Goal: Task Accomplishment & Management: Complete application form

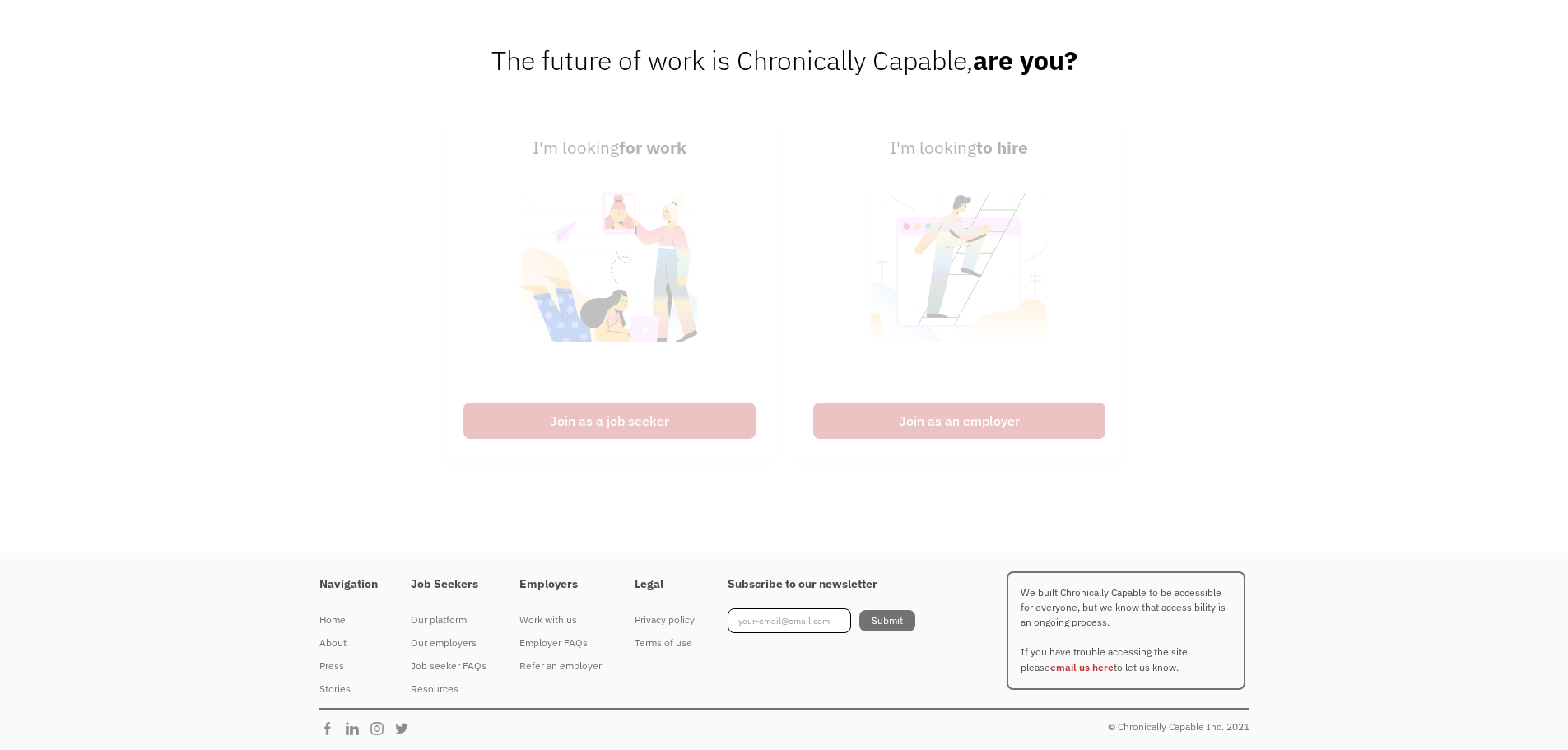
scroll to position [4129, 0]
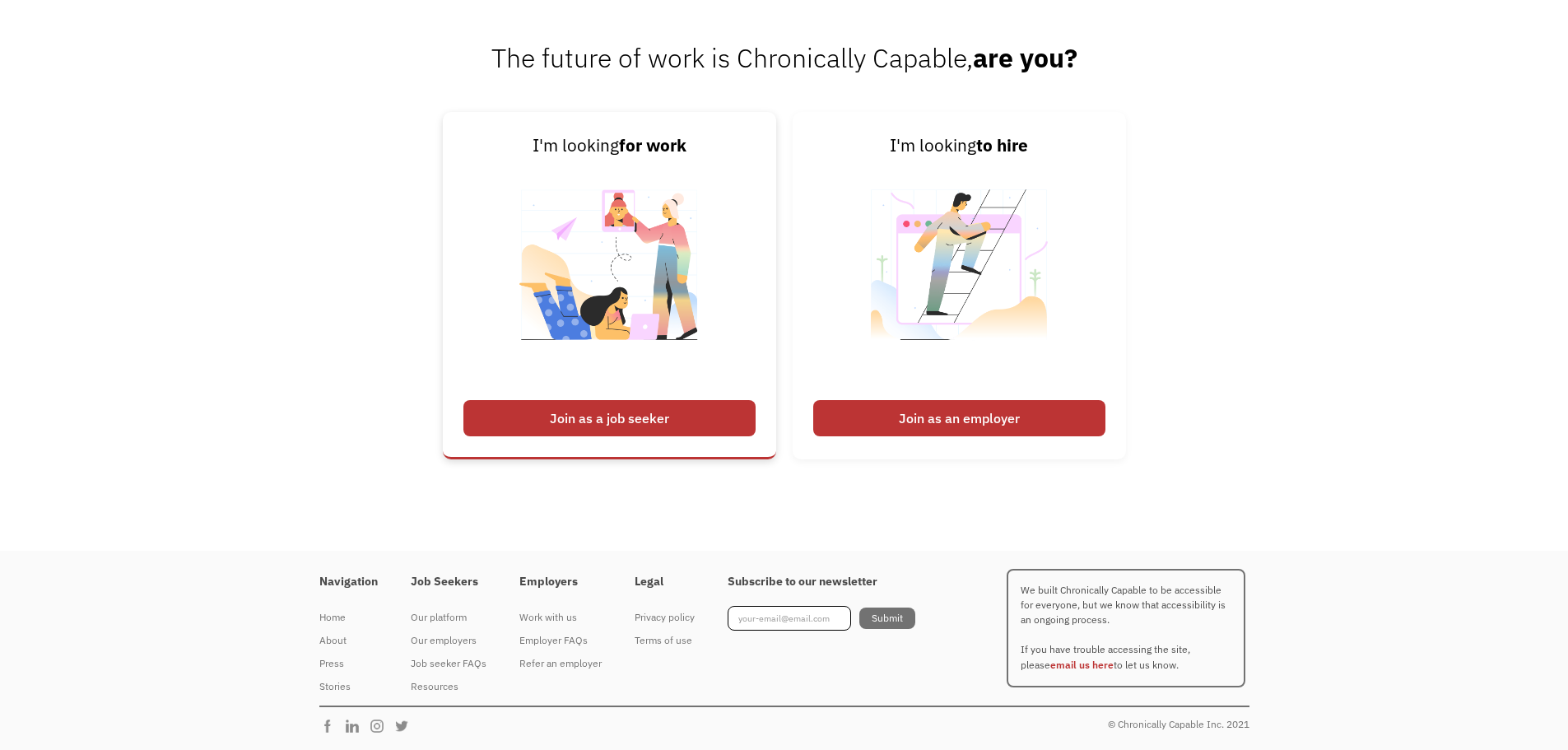
click at [701, 412] on div "Join as a job seeker" at bounding box center [609, 418] width 292 height 36
click at [684, 412] on div "Join as a job seeker" at bounding box center [609, 418] width 292 height 36
click at [623, 426] on div "Join as a job seeker" at bounding box center [609, 418] width 292 height 36
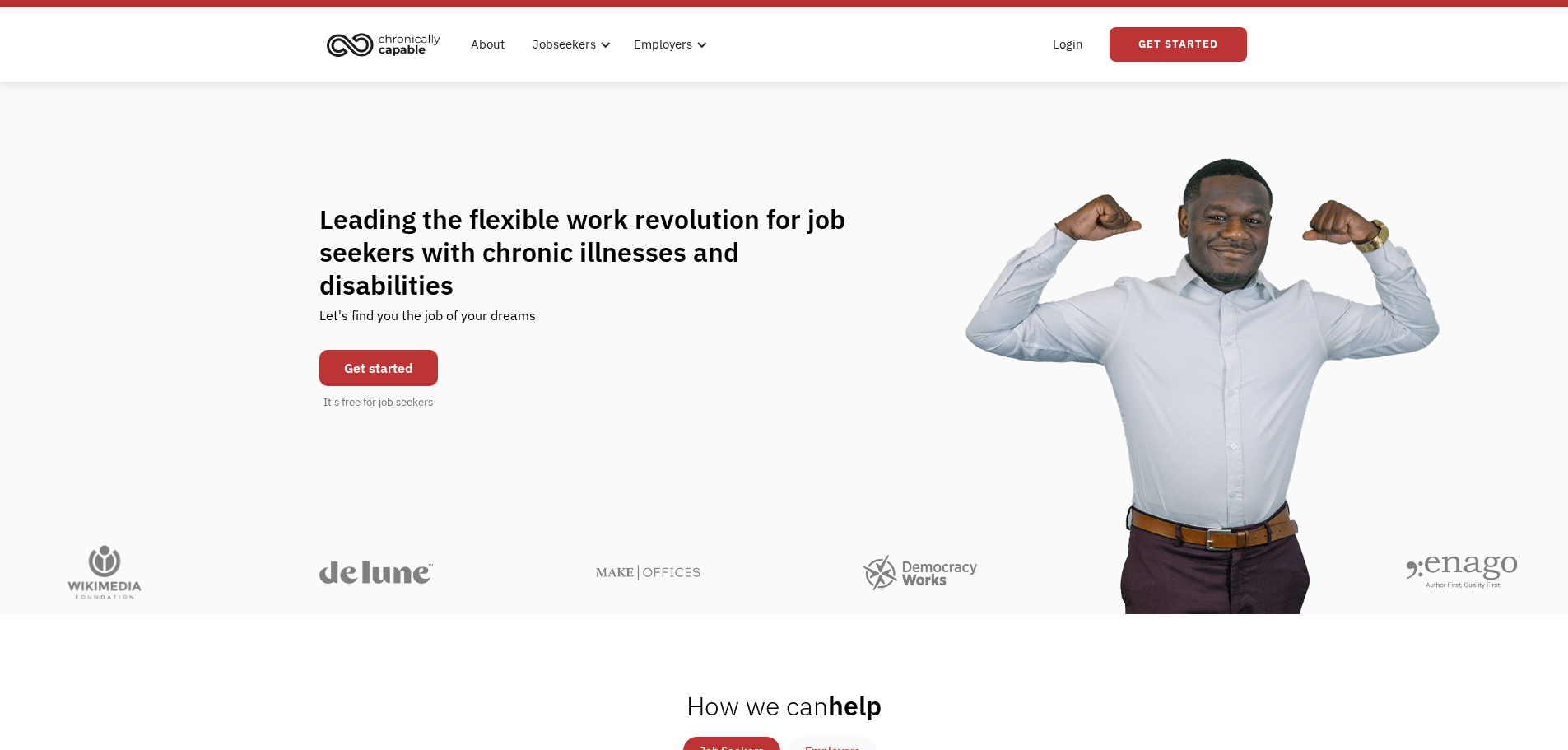
scroll to position [0, 0]
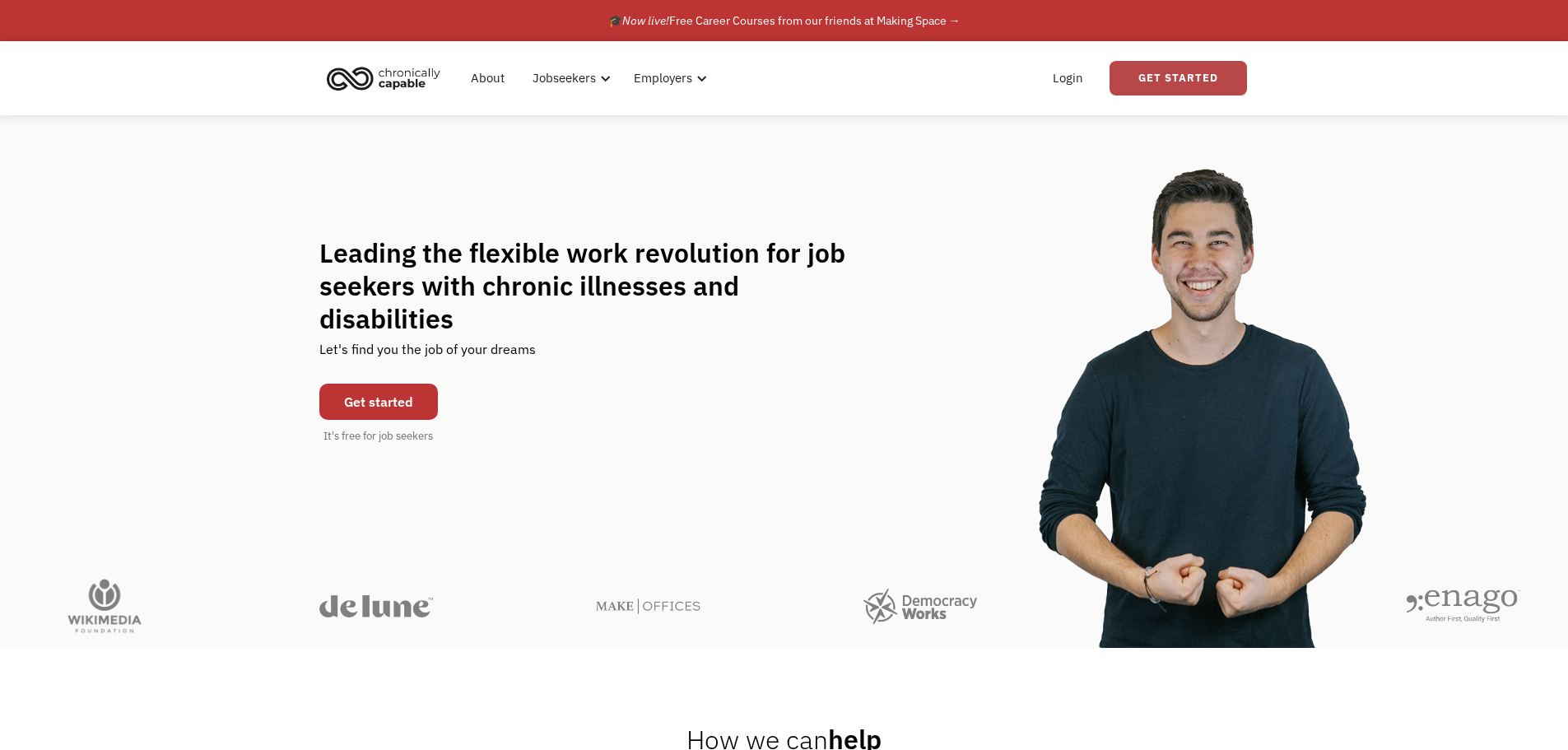
click at [1165, 78] on link "Get Started" at bounding box center [1178, 78] width 138 height 35
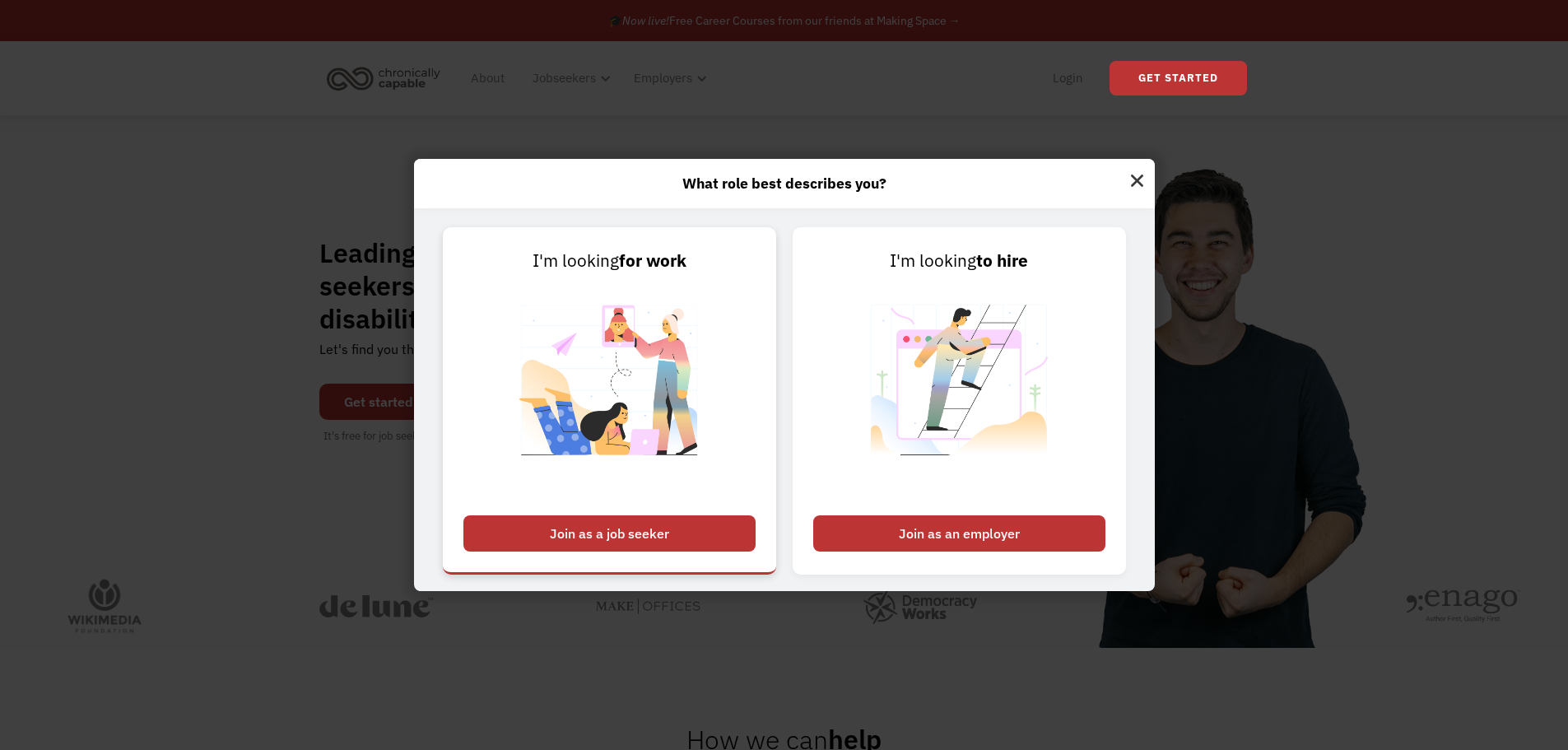
click at [553, 530] on div "Join as a job seeker" at bounding box center [609, 533] width 292 height 36
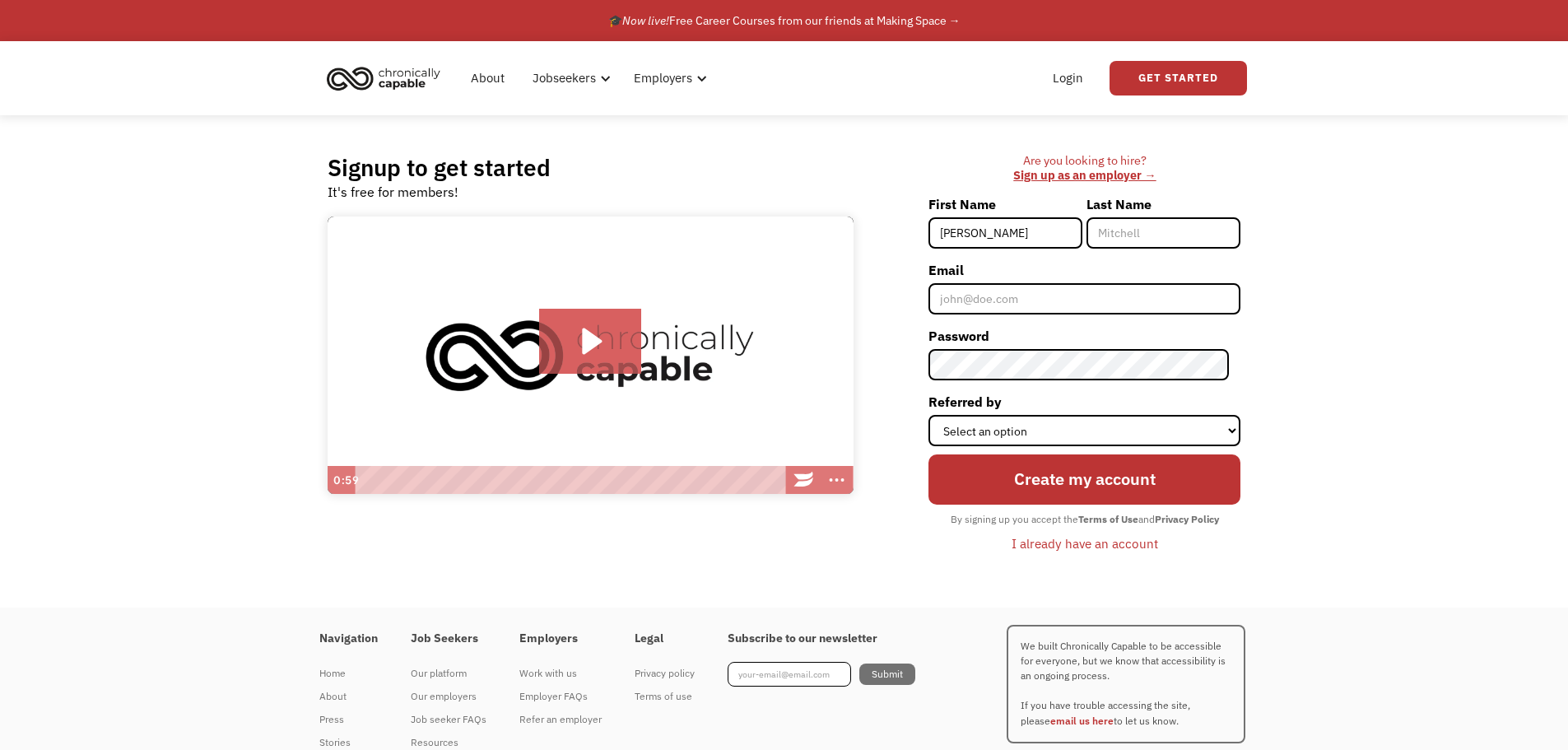
type input "Reita"
type input "Rolen"
type input "reitarolen92@gmail.com"
click at [1090, 431] on select "Select an option Instagram Facebook Twitter Search Engine News Article Word of …" at bounding box center [1084, 431] width 312 height 31
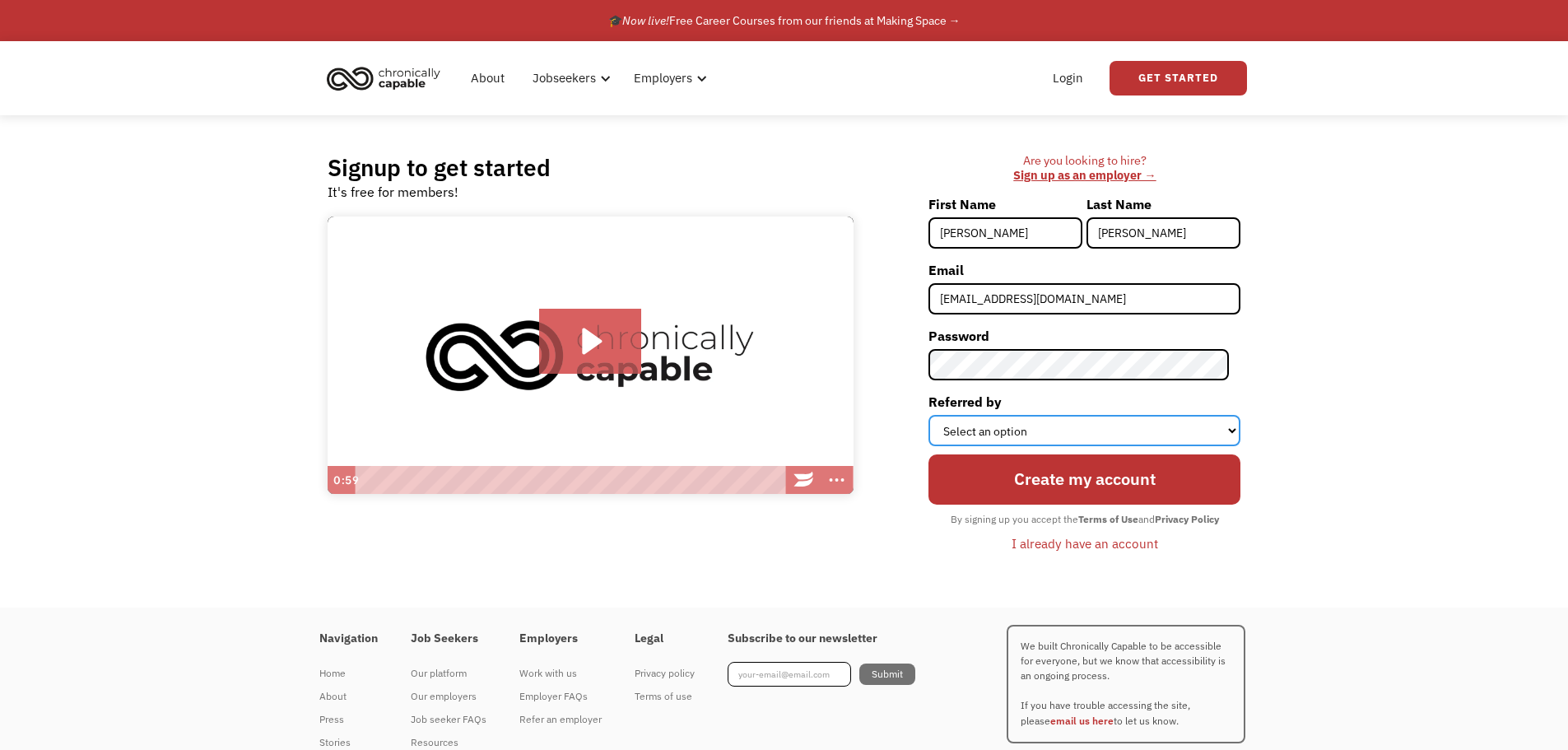
select select "Search Engine"
click at [940, 415] on select "Select an option Instagram Facebook Twitter Search Engine News Article Word of …" at bounding box center [1084, 431] width 312 height 31
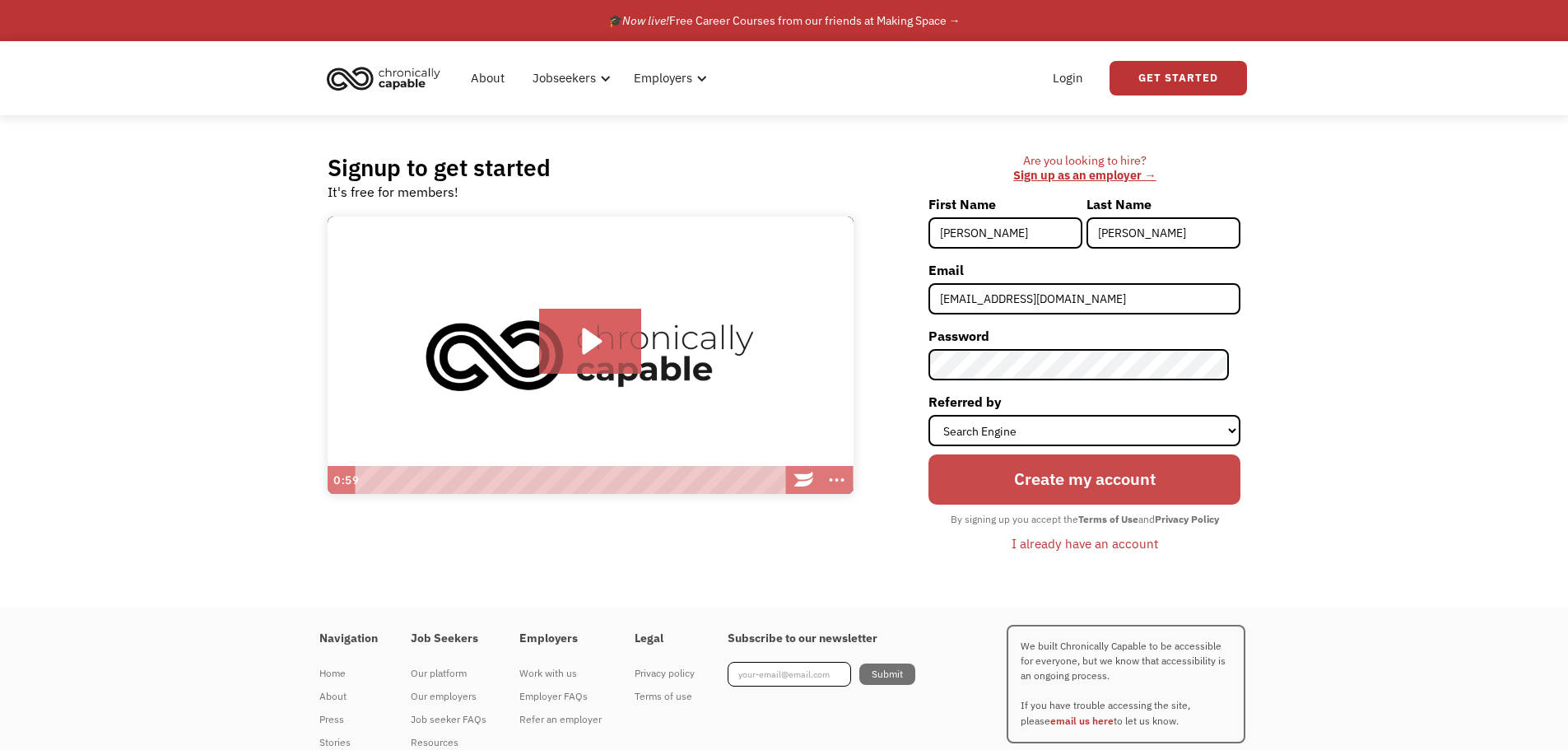
click at [1047, 487] on input "Create my account" at bounding box center [1084, 479] width 312 height 49
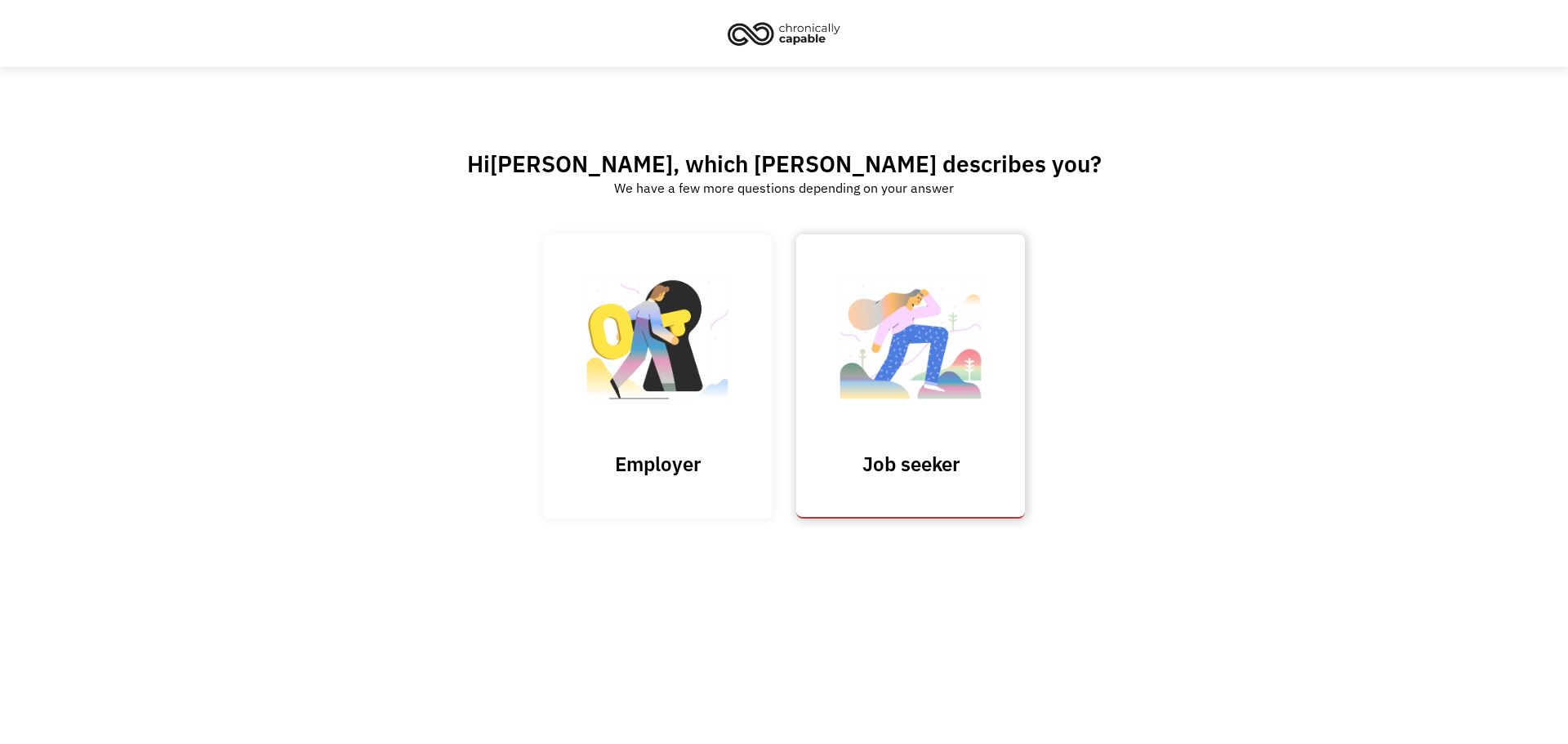
click at [929, 418] on img at bounding box center [911, 346] width 163 height 159
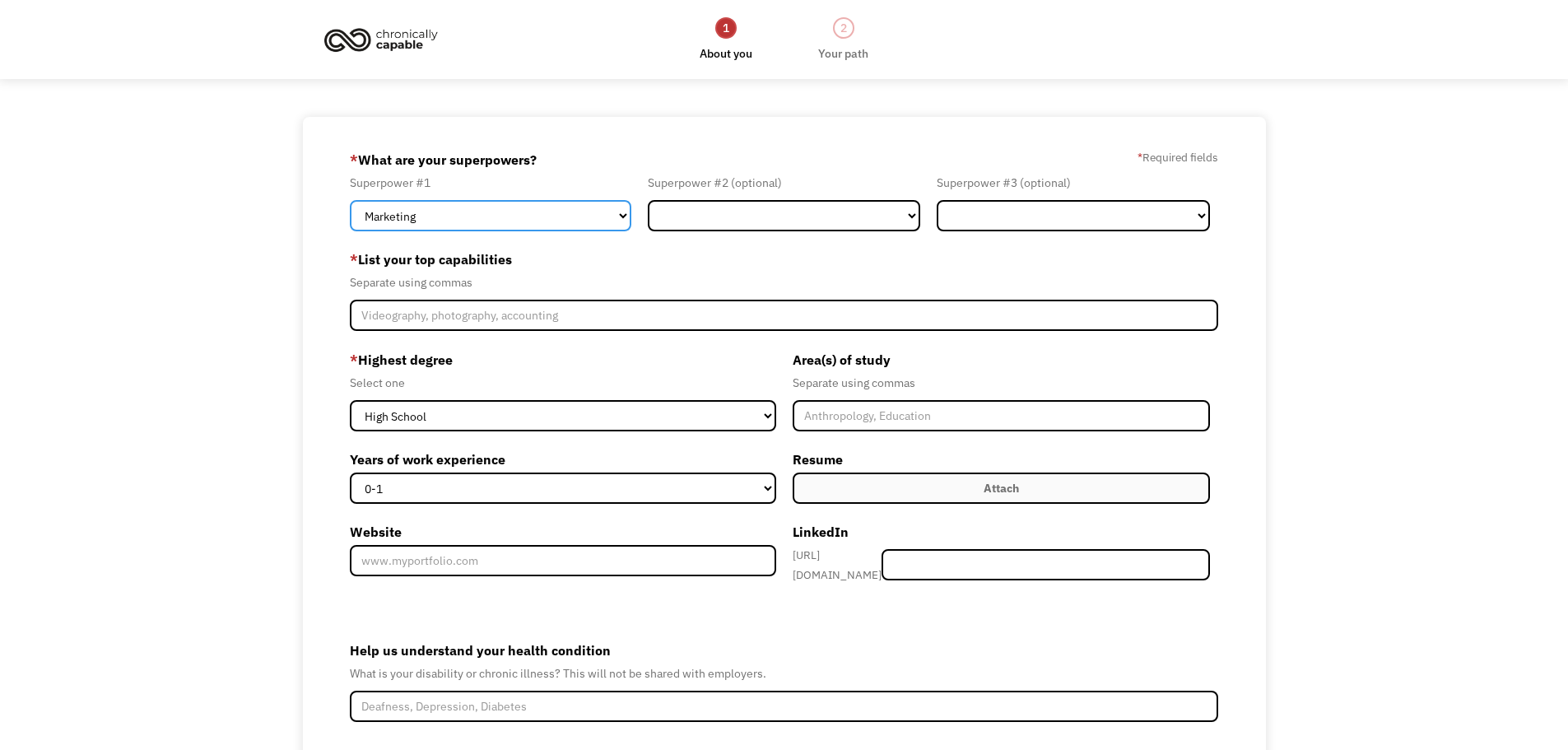
click at [520, 219] on select "Marketing Human Resources Finance Technology Operations Sales Industrial & Manu…" at bounding box center [491, 216] width 282 height 31
click at [350, 200] on select "Marketing Human Resources Finance Technology Operations Sales Industrial & Manu…" at bounding box center [491, 216] width 282 height 31
click at [483, 213] on select "Marketing Human Resources Finance Technology Operations Sales Industrial & Manu…" at bounding box center [491, 216] width 282 height 31
click at [483, 209] on select "Marketing Human Resources Finance Technology Operations Sales Industrial & Manu…" at bounding box center [491, 216] width 282 height 31
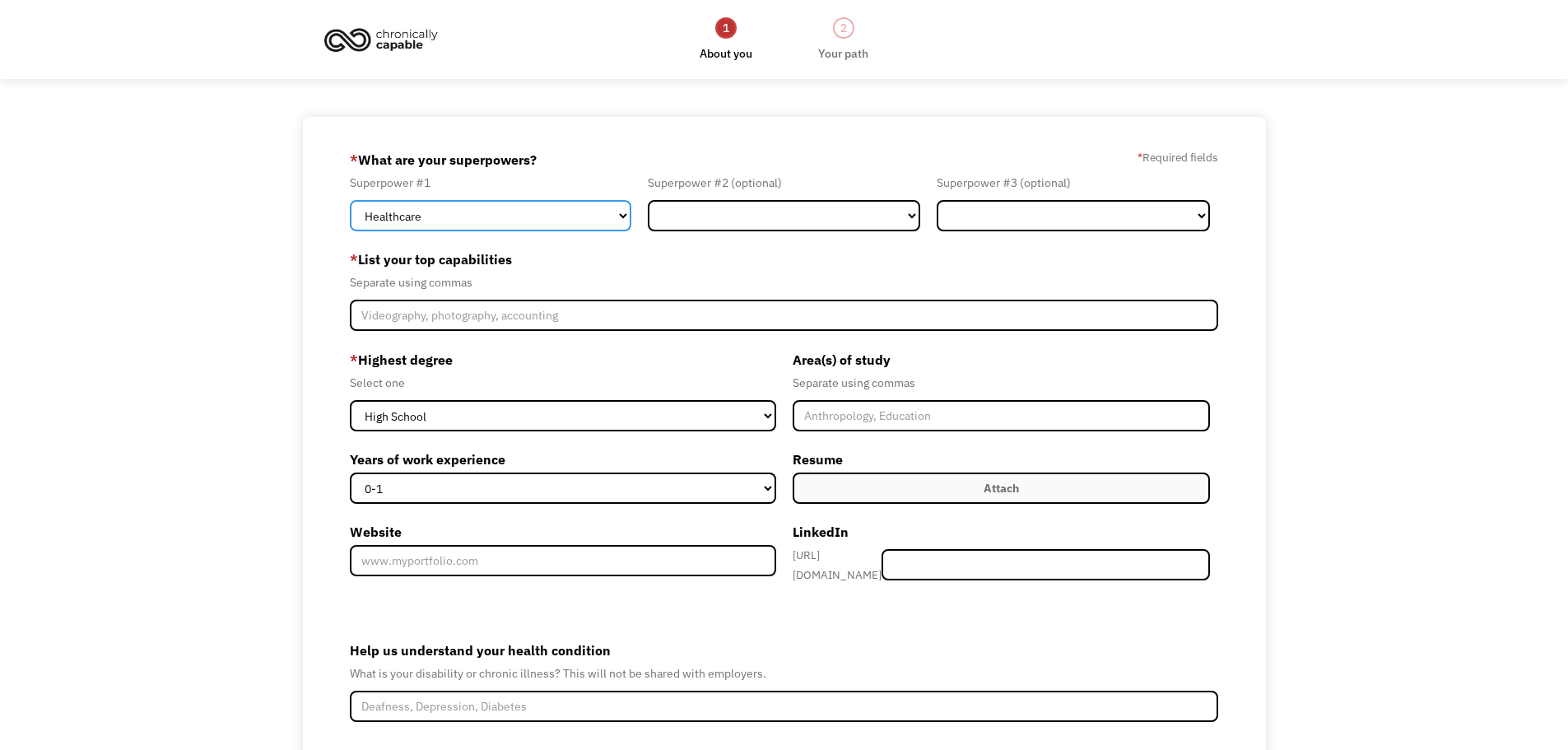
select select "Administration"
click at [350, 200] on select "Marketing Human Resources Finance Technology Operations Sales Industrial & Manu…" at bounding box center [491, 216] width 282 height 31
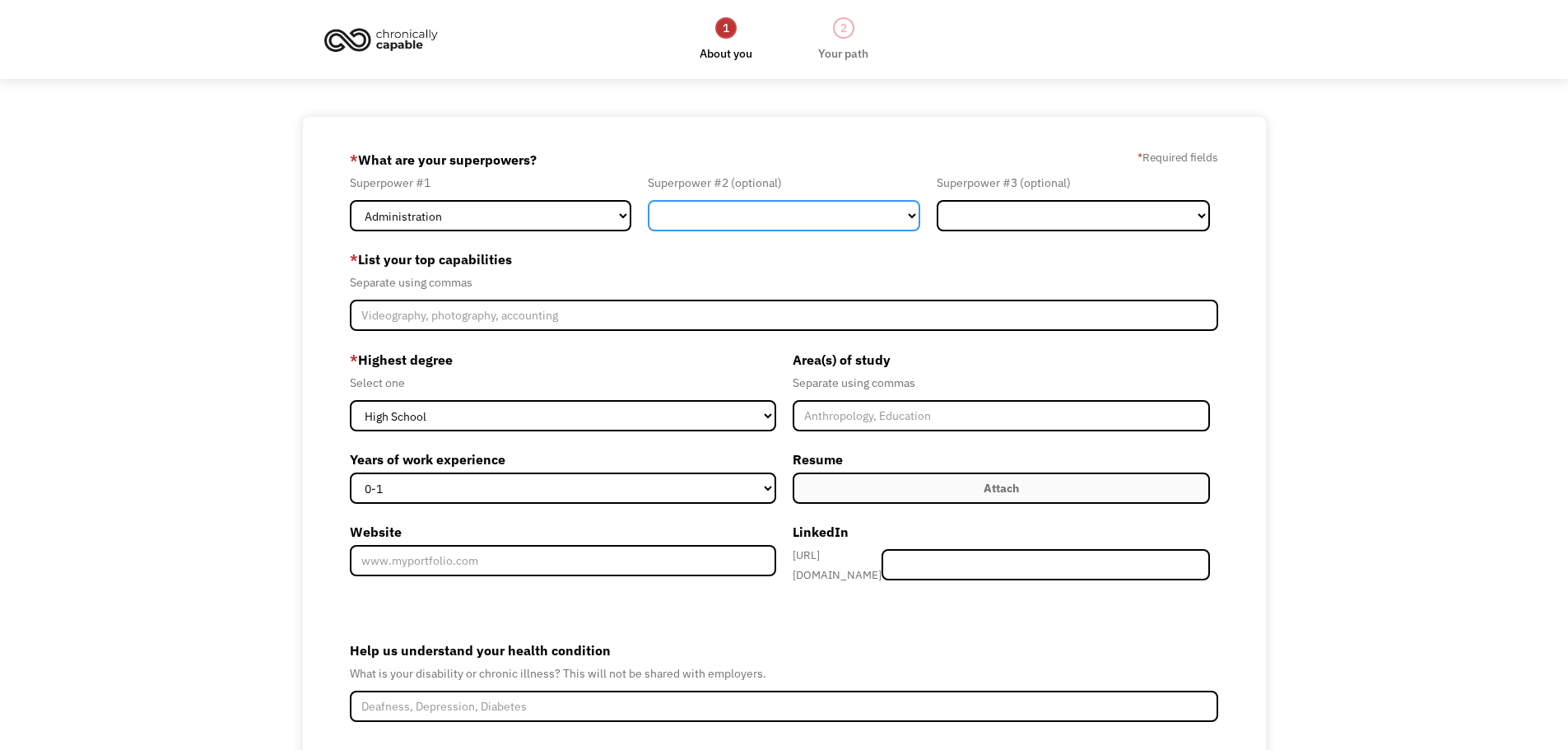
click at [713, 210] on select "Marketing Human Resources Finance Technology Operations Sales Industrial & Manu…" at bounding box center [785, 216] width 273 height 31
select select "Customer Service"
click at [648, 200] on select "Marketing Human Resources Finance Technology Operations Sales Industrial & Manu…" at bounding box center [785, 216] width 273 height 31
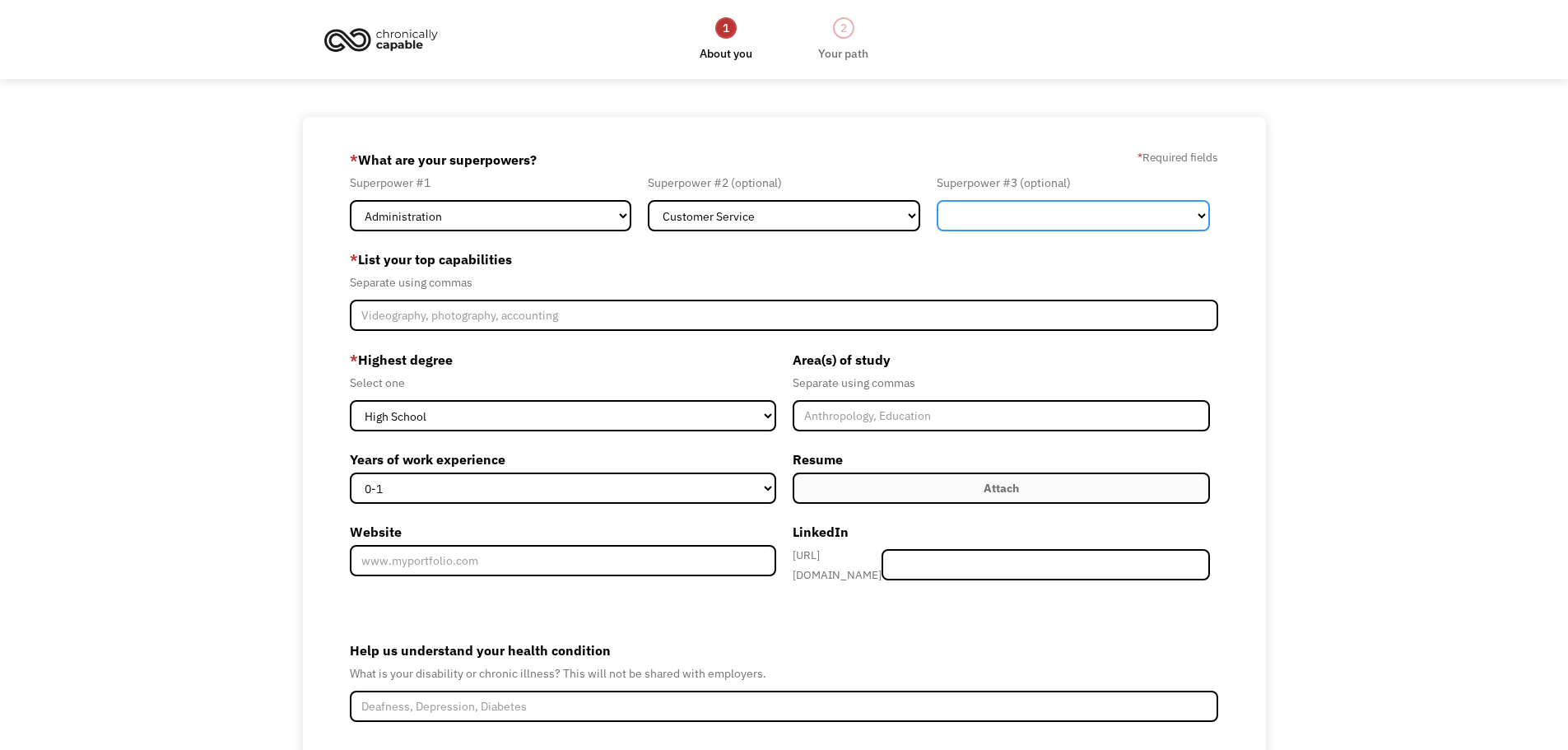
click at [1022, 217] on select "Marketing Human Resources Finance Technology Operations Sales Industrial & Manu…" at bounding box center [1073, 216] width 273 height 31
select select "Healthcare"
click at [936, 200] on select "Marketing Human Resources Finance Technology Operations Sales Industrial & Manu…" at bounding box center [1073, 216] width 273 height 31
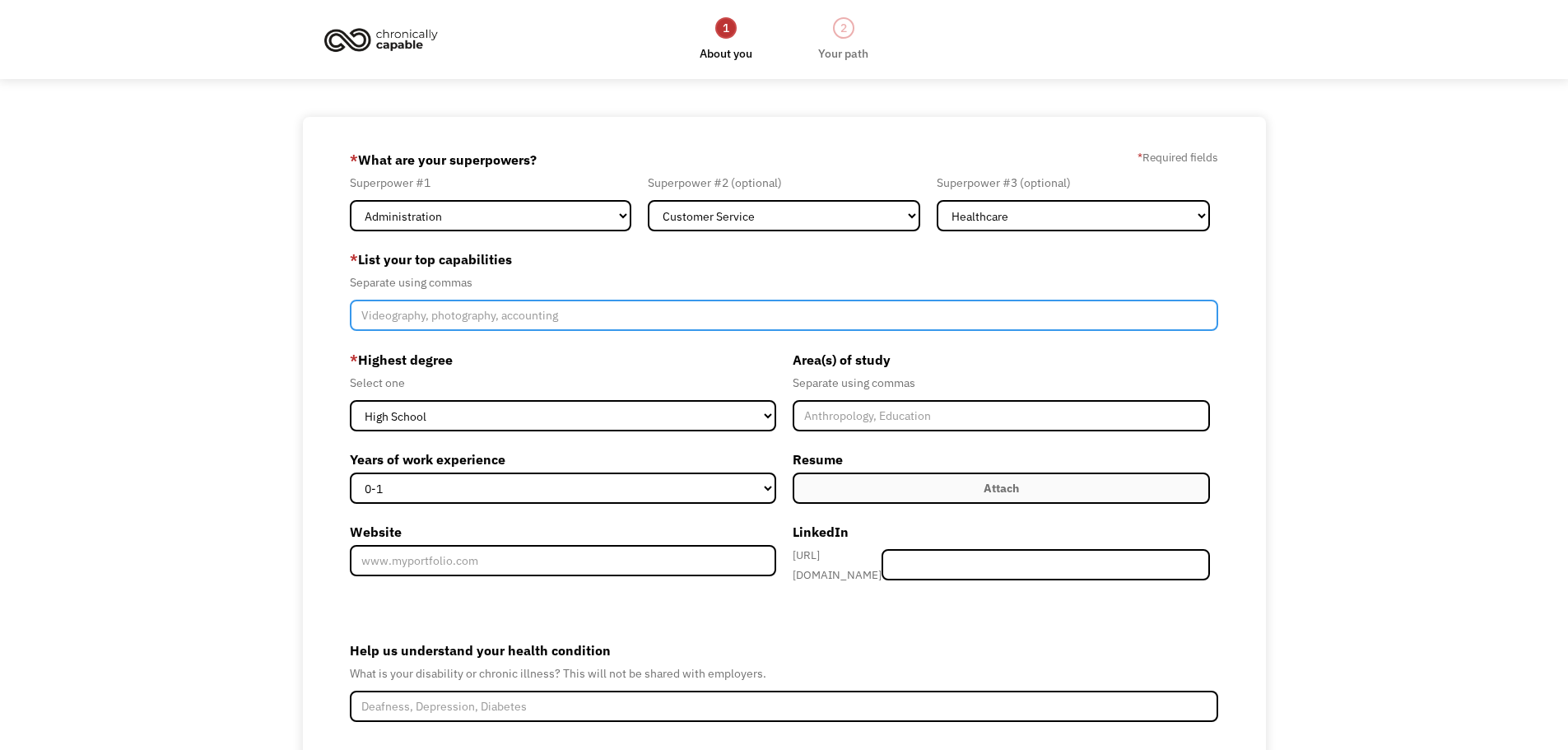
click at [581, 311] on input "Member-Create-Step1" at bounding box center [785, 315] width 870 height 31
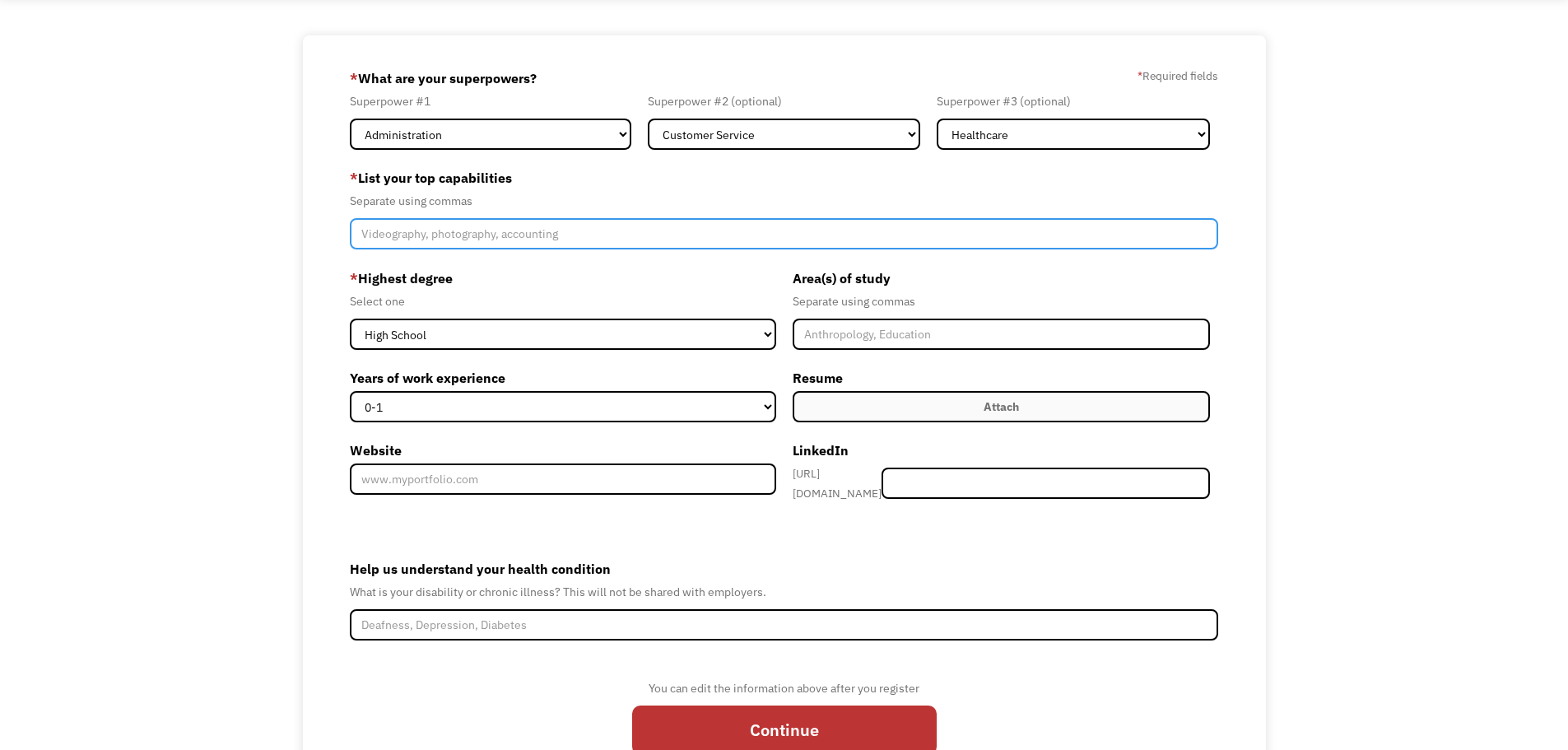
scroll to position [82, 0]
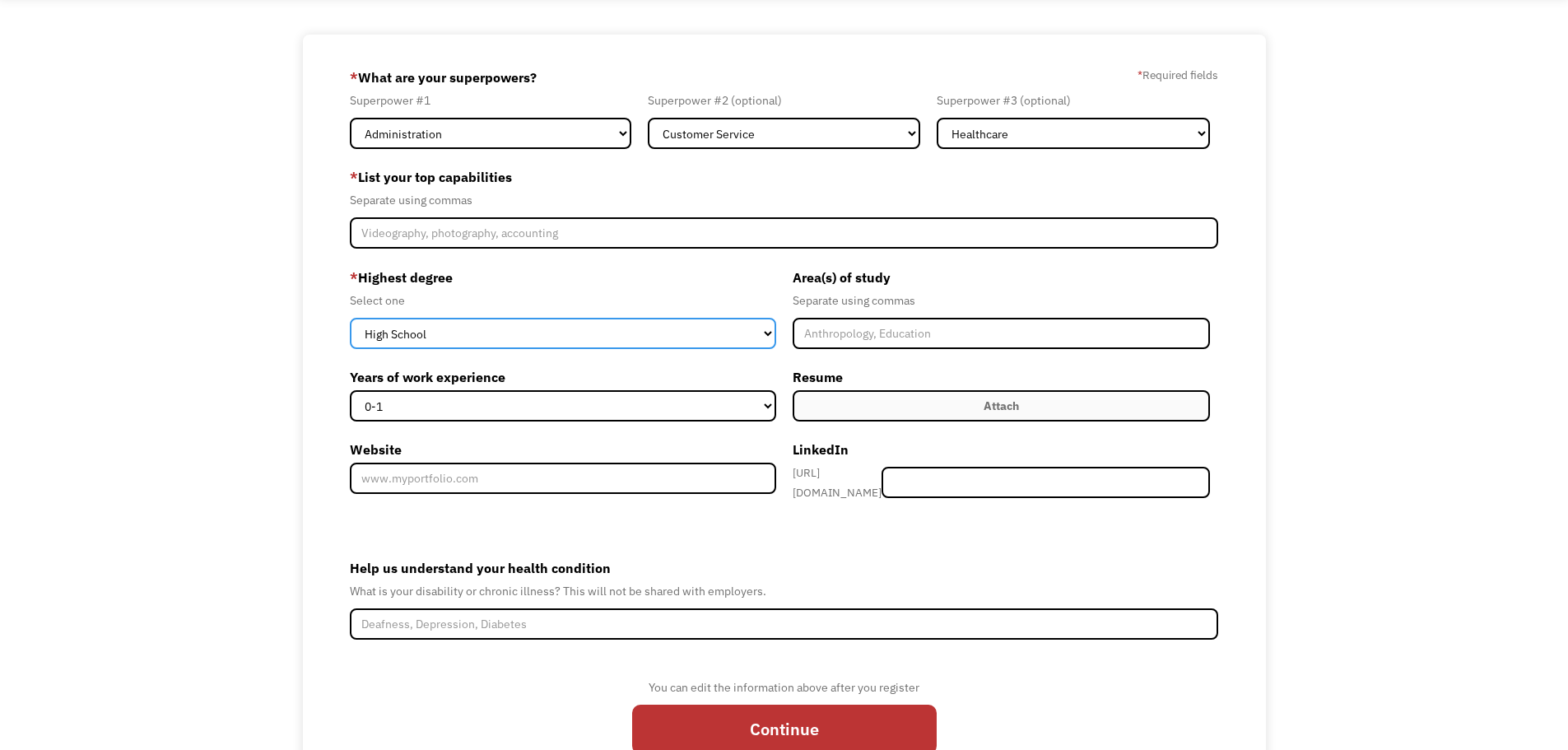
click at [670, 336] on select "High School Associates Bachelors Master's PhD" at bounding box center [563, 333] width 427 height 31
select select "masters"
click at [350, 318] on select "High School Associates Bachelors Master's PhD" at bounding box center [563, 333] width 427 height 31
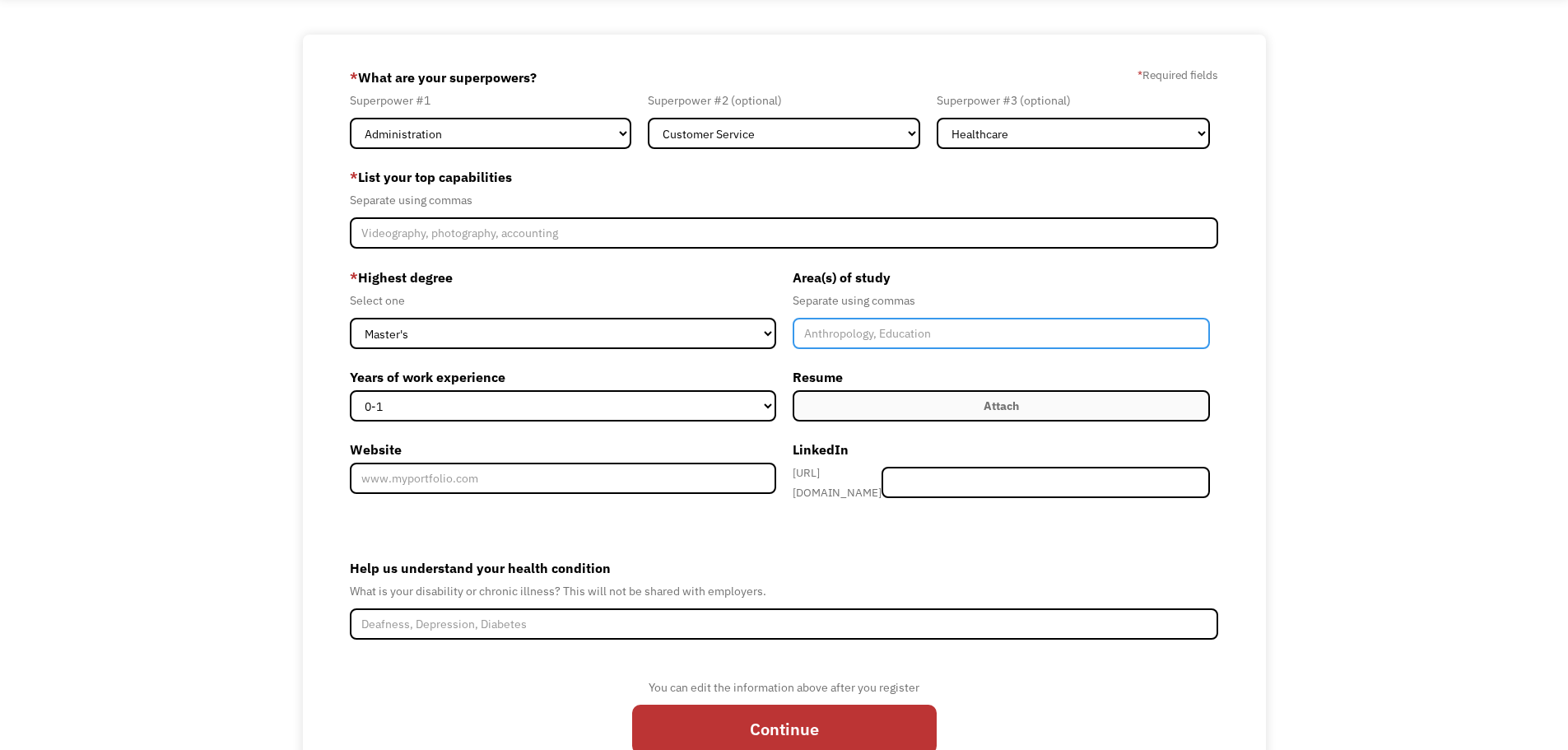
click at [851, 333] on input "Member-Create-Step1" at bounding box center [1002, 333] width 418 height 31
click at [805, 335] on input "Communication" at bounding box center [1002, 333] width 418 height 31
click at [1087, 324] on input "Business Management, Communication" at bounding box center [1002, 333] width 418 height 31
type input "Business Management, Communication,"
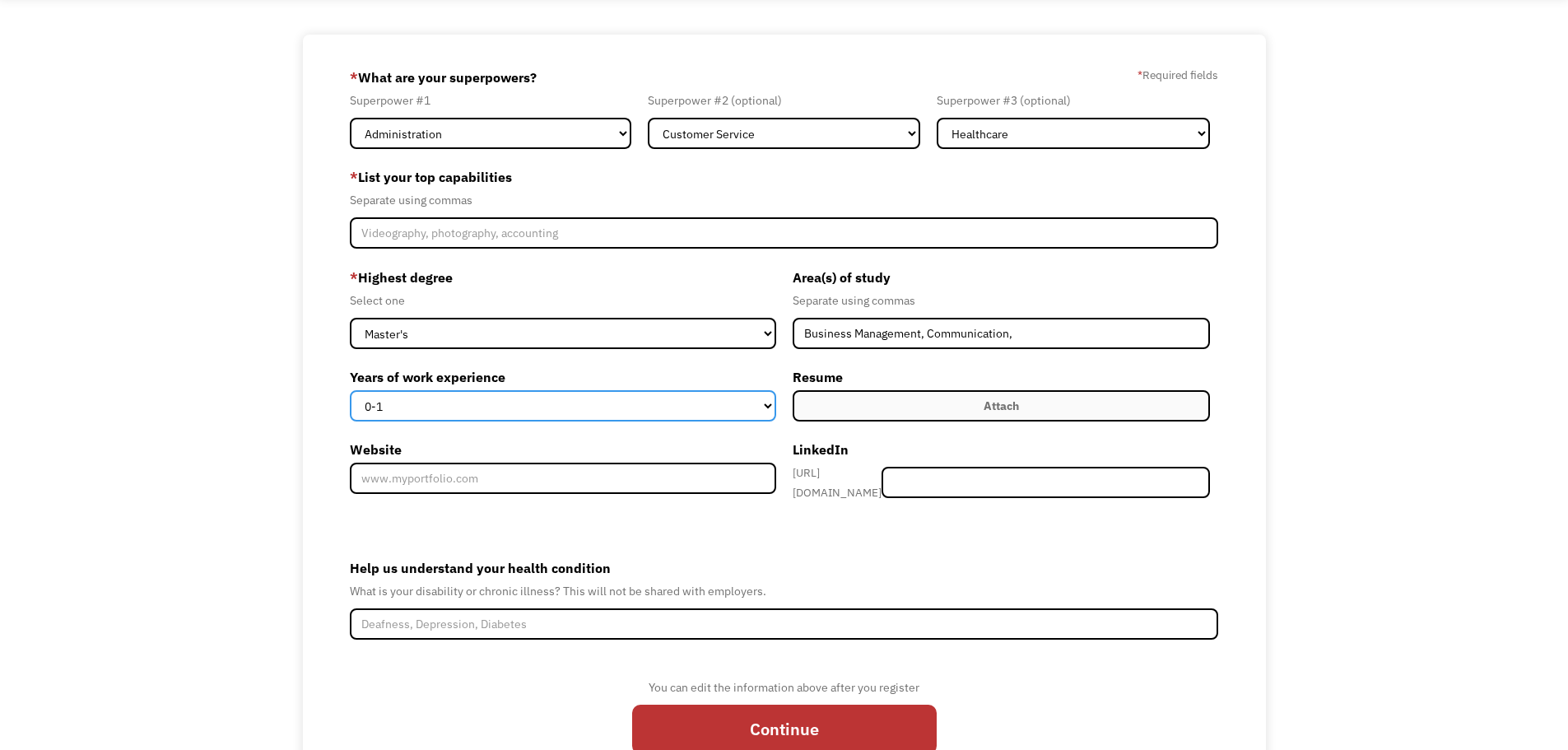
click at [404, 403] on select "0-1 2-4 5-10 11-15 15+" at bounding box center [563, 406] width 427 height 31
select select "15+"
click at [350, 390] on select "0-1 2-4 5-10 11-15 15+" at bounding box center [563, 406] width 427 height 31
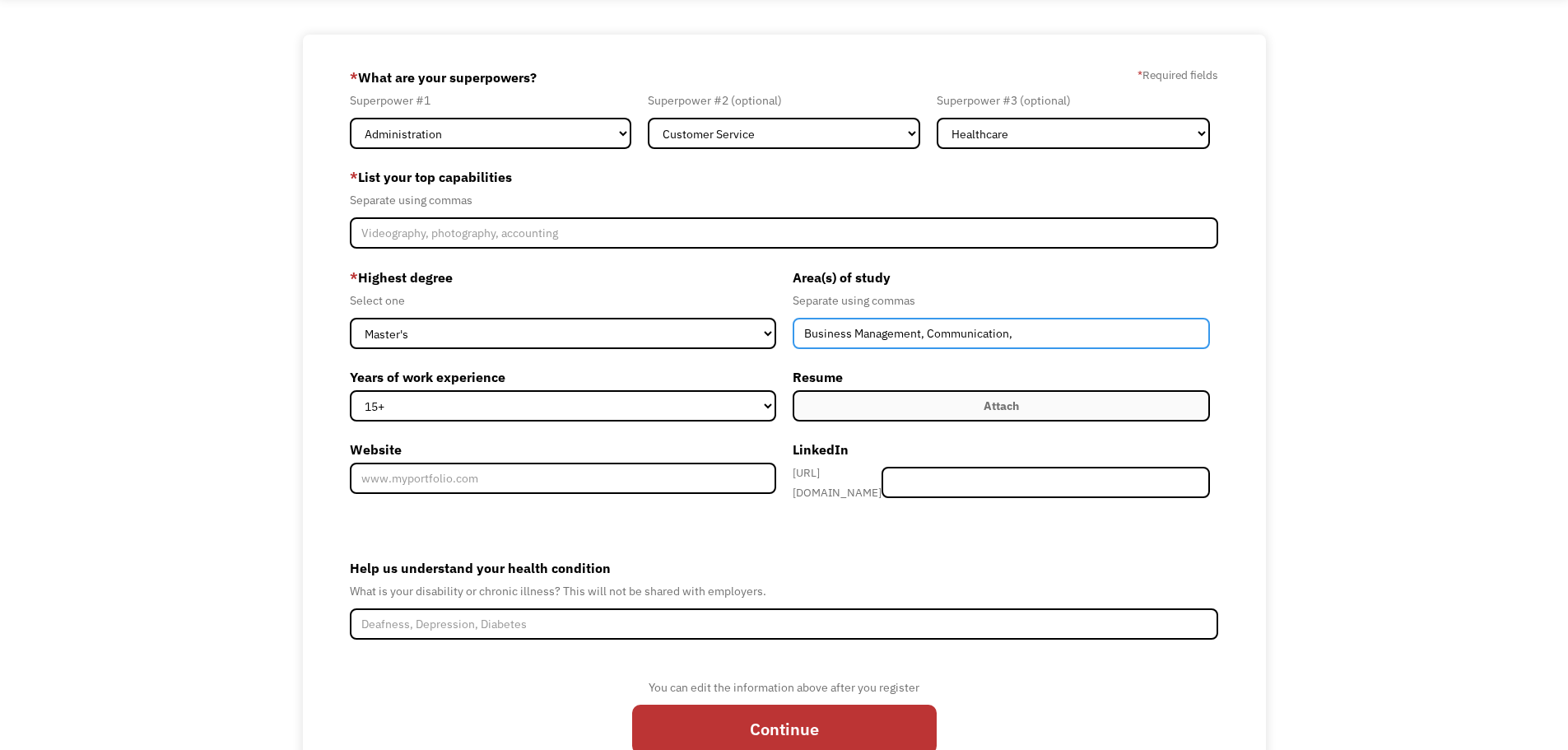
click at [1040, 331] on input "Business Management, Communication," at bounding box center [1002, 333] width 418 height 31
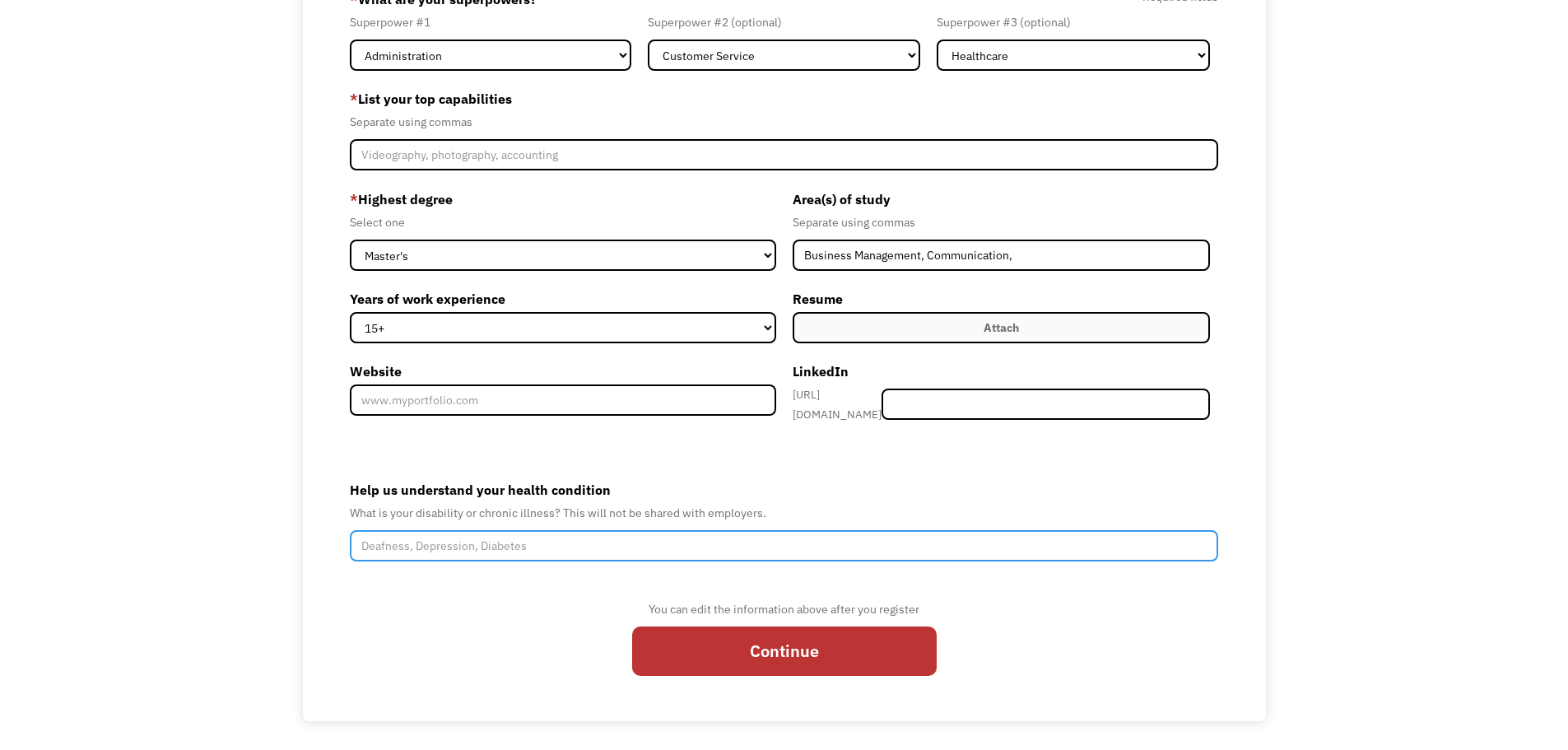
click at [470, 542] on input "Help us understand your health condition" at bounding box center [785, 546] width 870 height 31
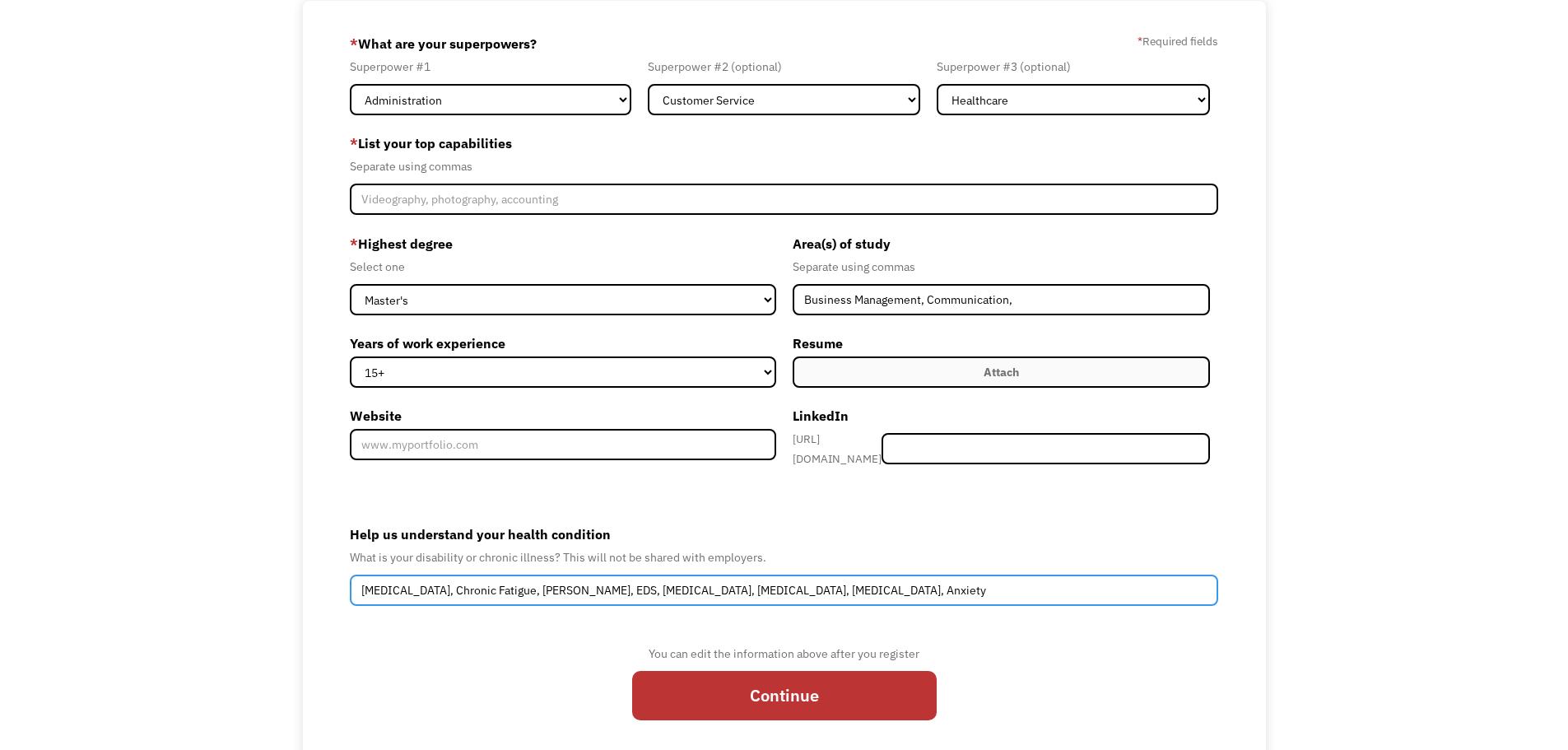
scroll to position [78, 0]
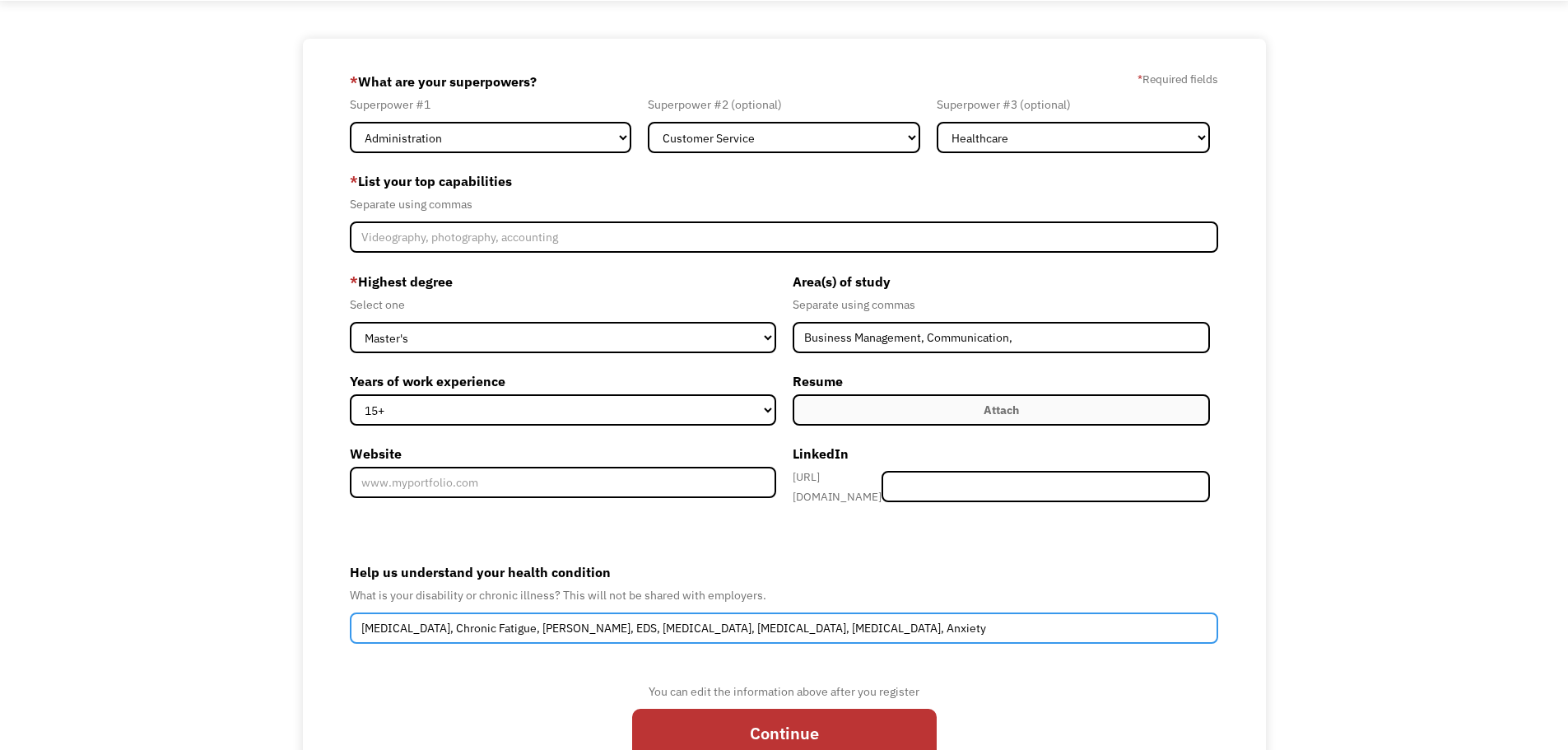
type input "Chronic Pain, Chronic Fatigue, POTS, EDS, Grave's Disease, Endometriosis, Depre…"
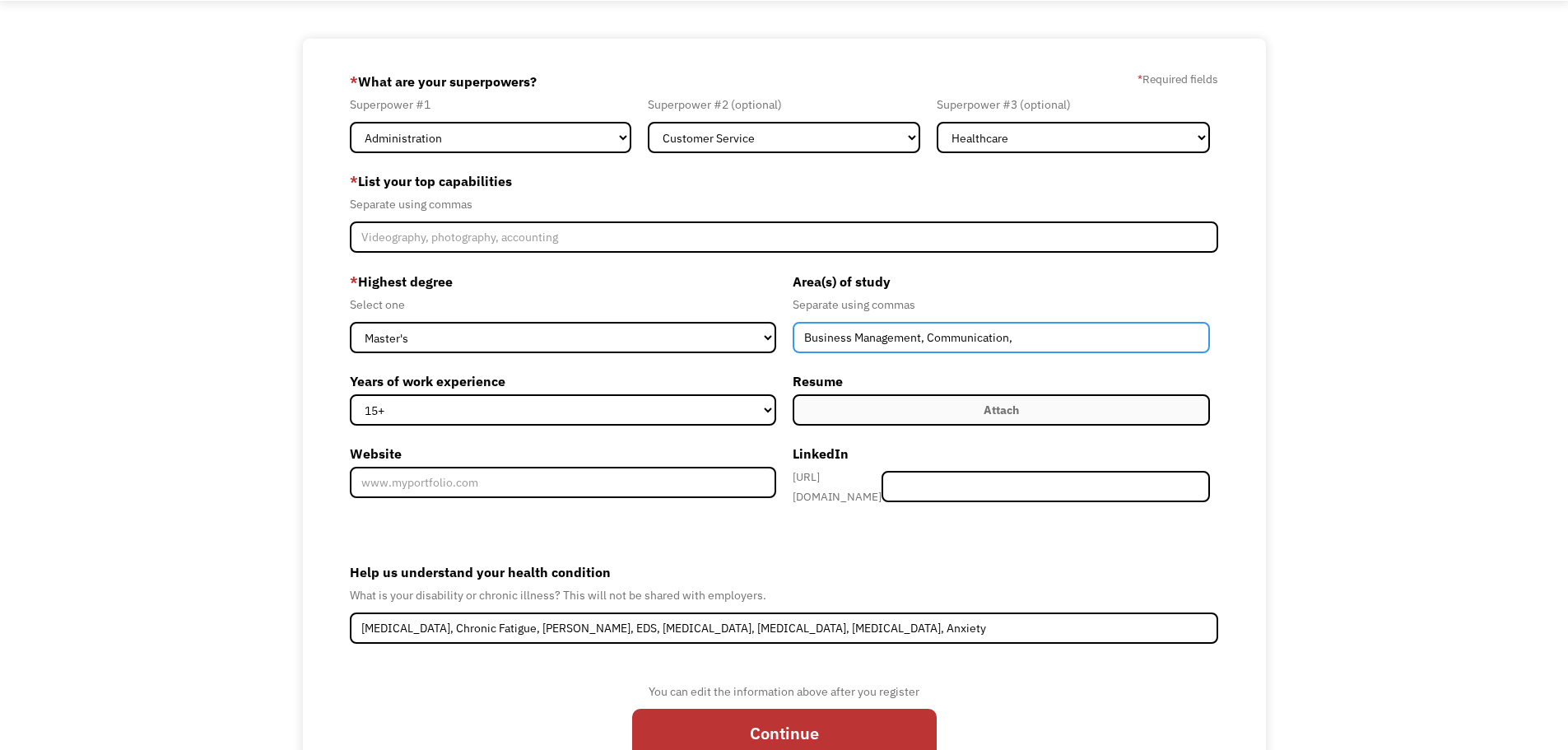
click at [1025, 334] on input "Business Management, Communication," at bounding box center [1002, 338] width 418 height 31
click at [925, 338] on input "Business Management, Communication" at bounding box center [1002, 338] width 418 height 31
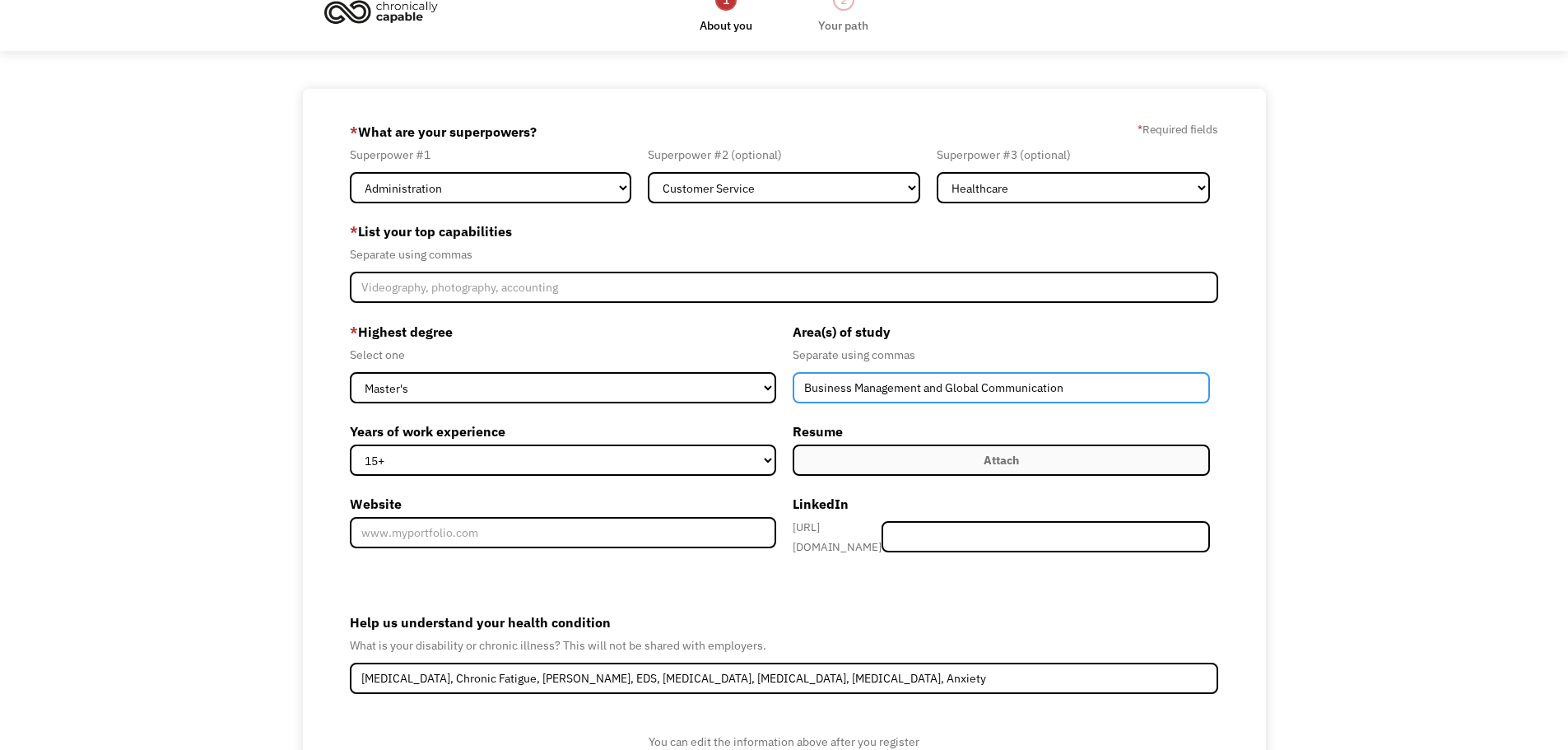
scroll to position [0, 0]
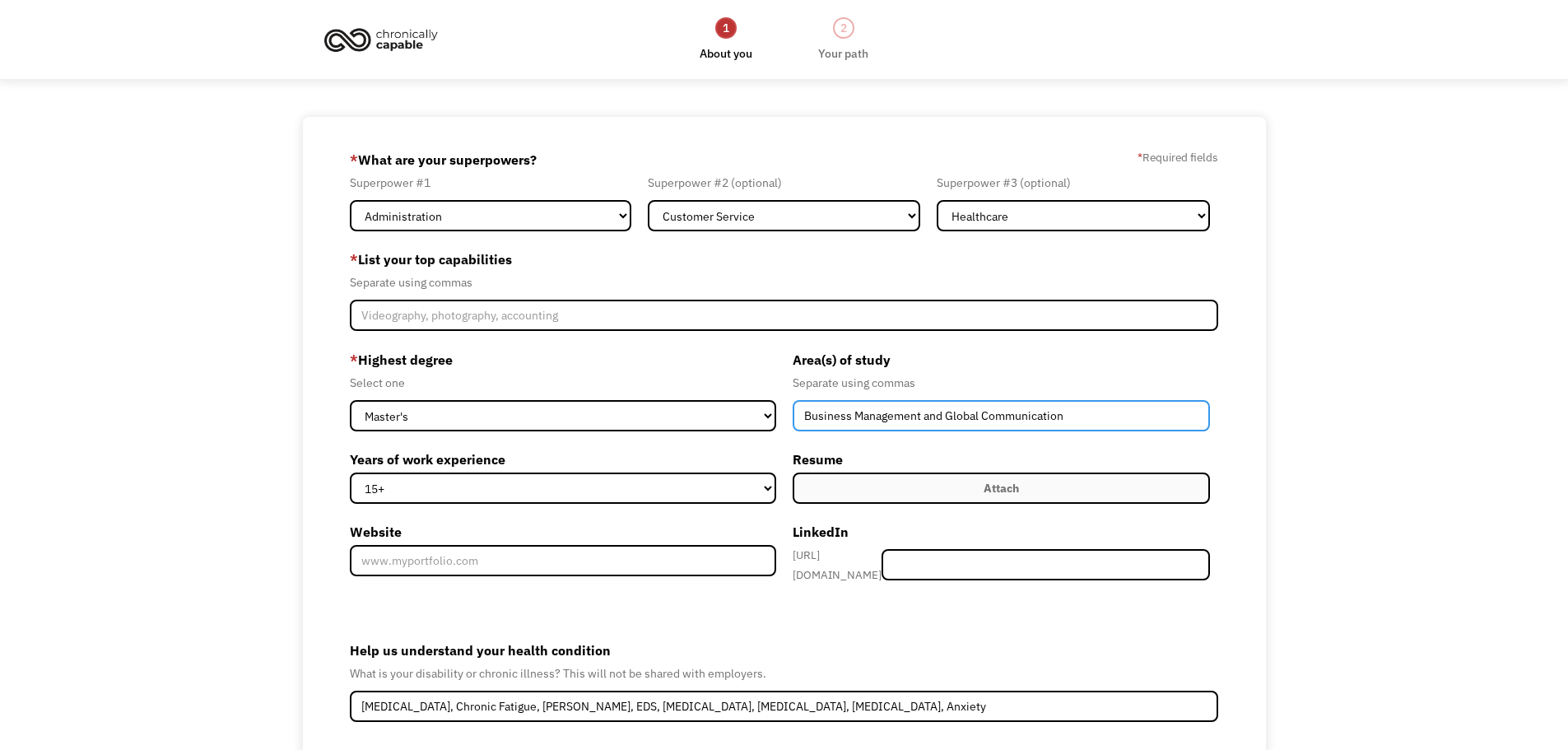
type input "Business Management and Global Communication"
click at [613, 262] on label "* List your top capabilities" at bounding box center [785, 259] width 870 height 26
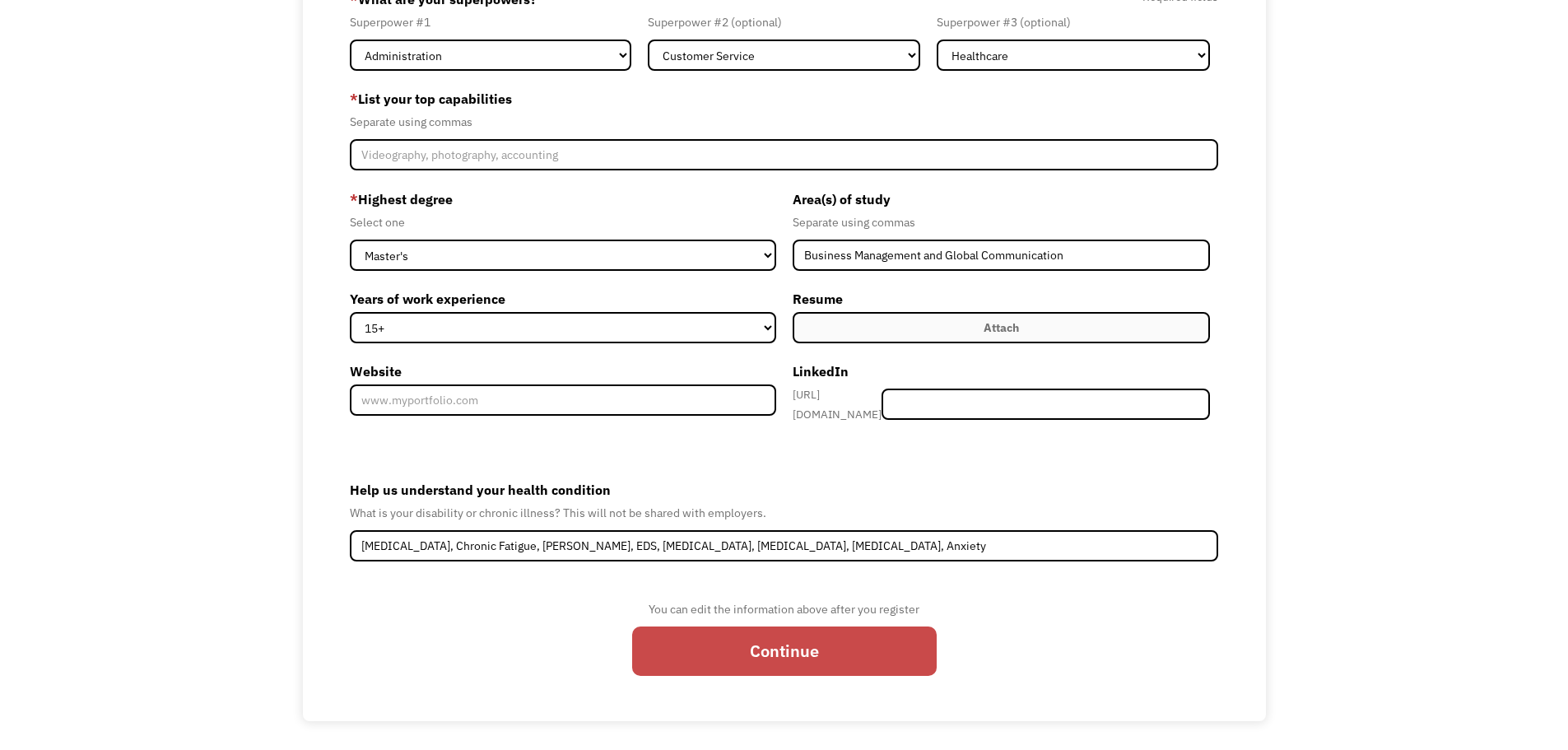
click at [712, 627] on input "Continue" at bounding box center [785, 651] width 305 height 49
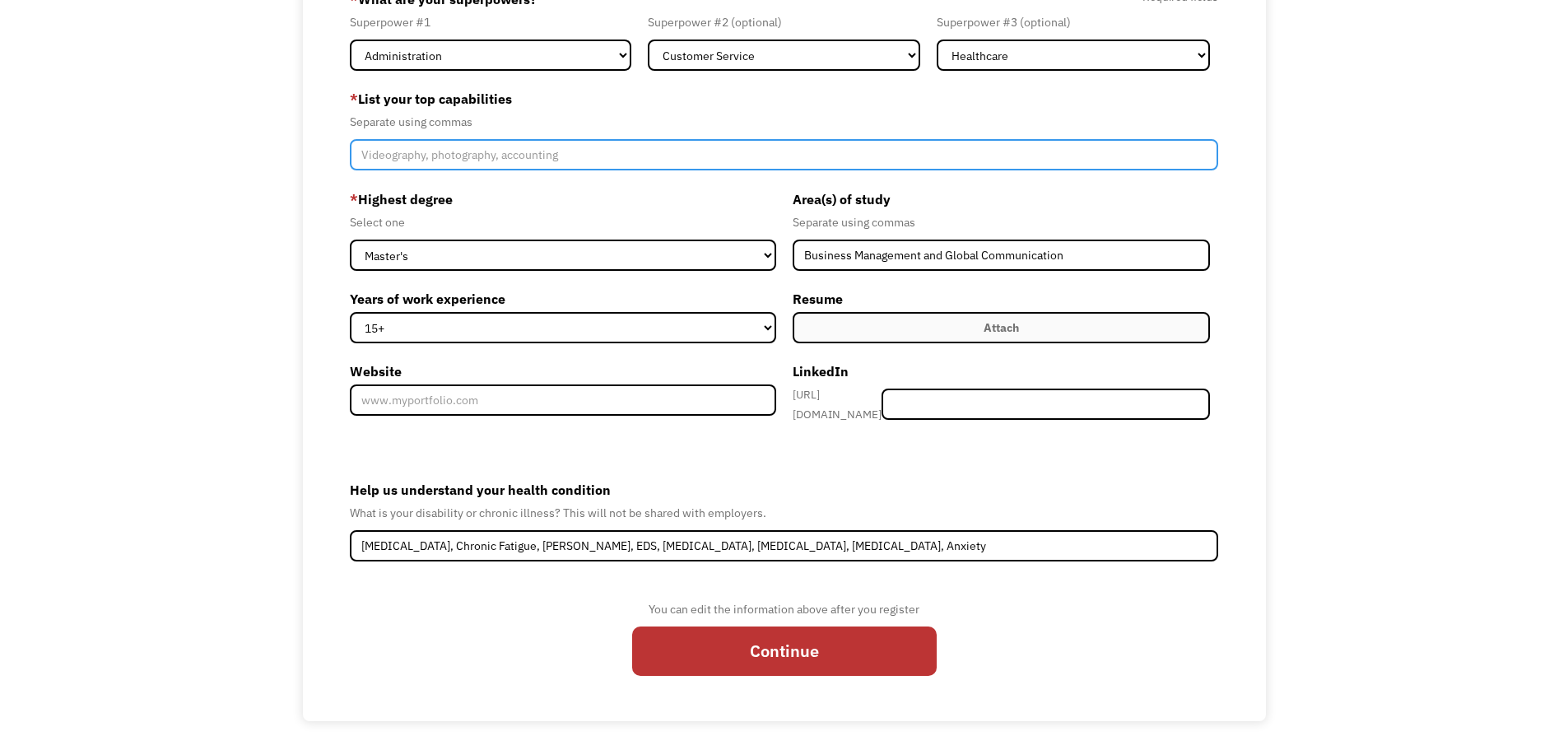
click at [638, 155] on input "Member-Create-Step1" at bounding box center [785, 155] width 870 height 31
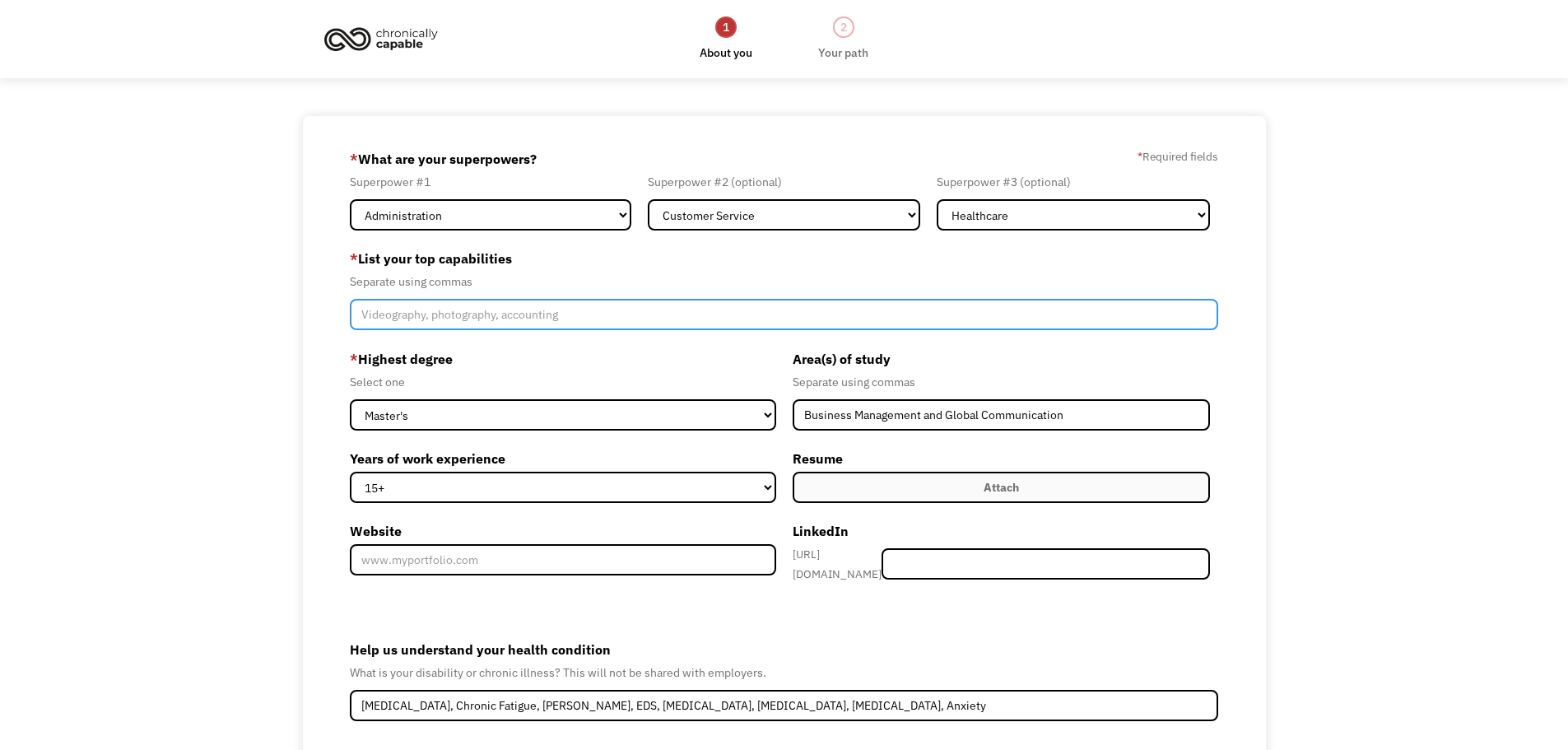
scroll to position [0, 0]
click at [451, 310] on input "Revenue Cycles, Writing, Customer Service, Managing Teams, Payment Posting, Den…" at bounding box center [785, 315] width 870 height 31
click at [1038, 310] on input "Revenue Cycles, Writing, Customer Service, Managing Teams, Payment Posting, Den…" at bounding box center [785, 315] width 870 height 31
click at [912, 319] on input "Revenue Cycles, Writing, Customer Service, Managing Teams, Payment Posting, Den…" at bounding box center [785, 315] width 870 height 31
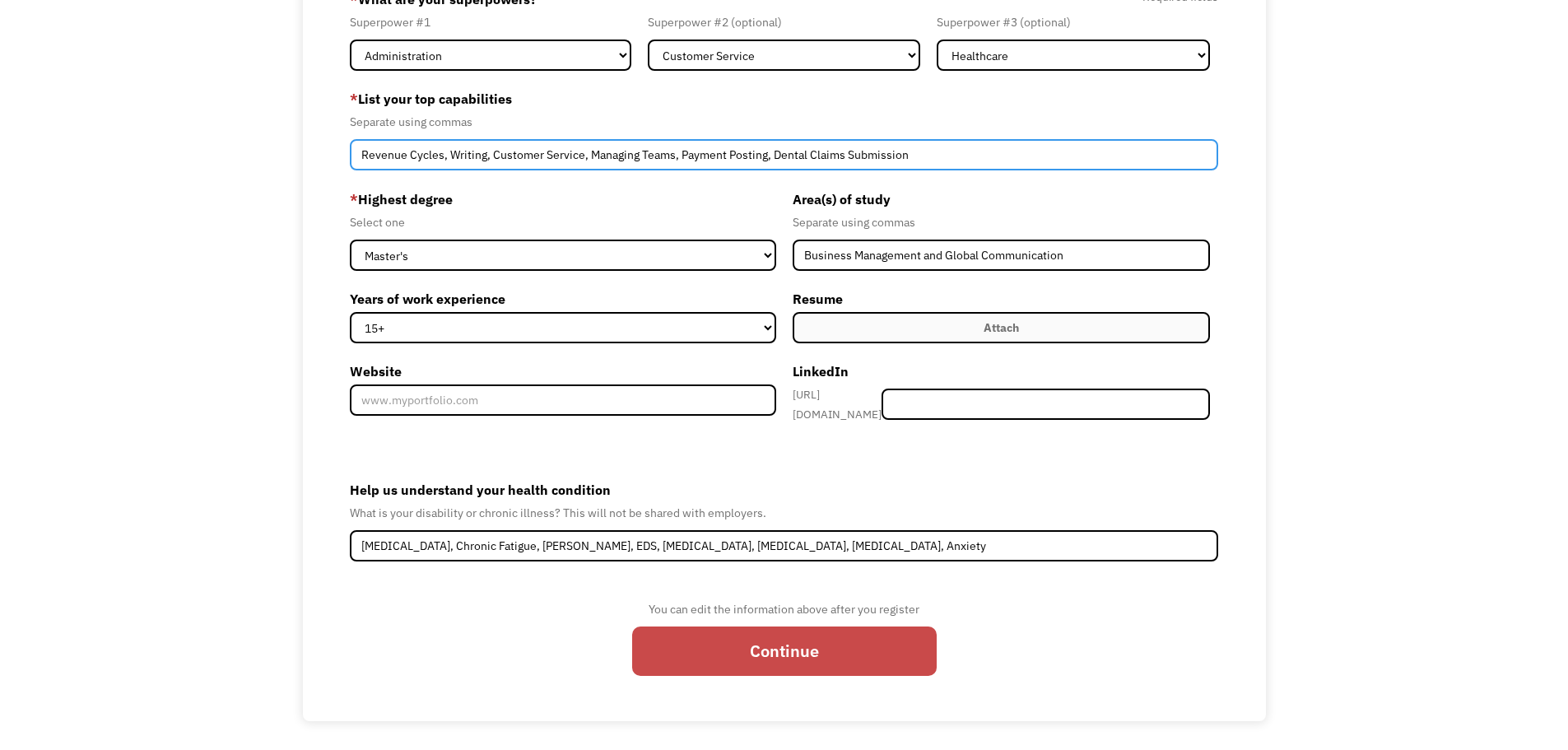
type input "Revenue Cycles, Writing, Customer Service, Managing Teams, Payment Posting, Den…"
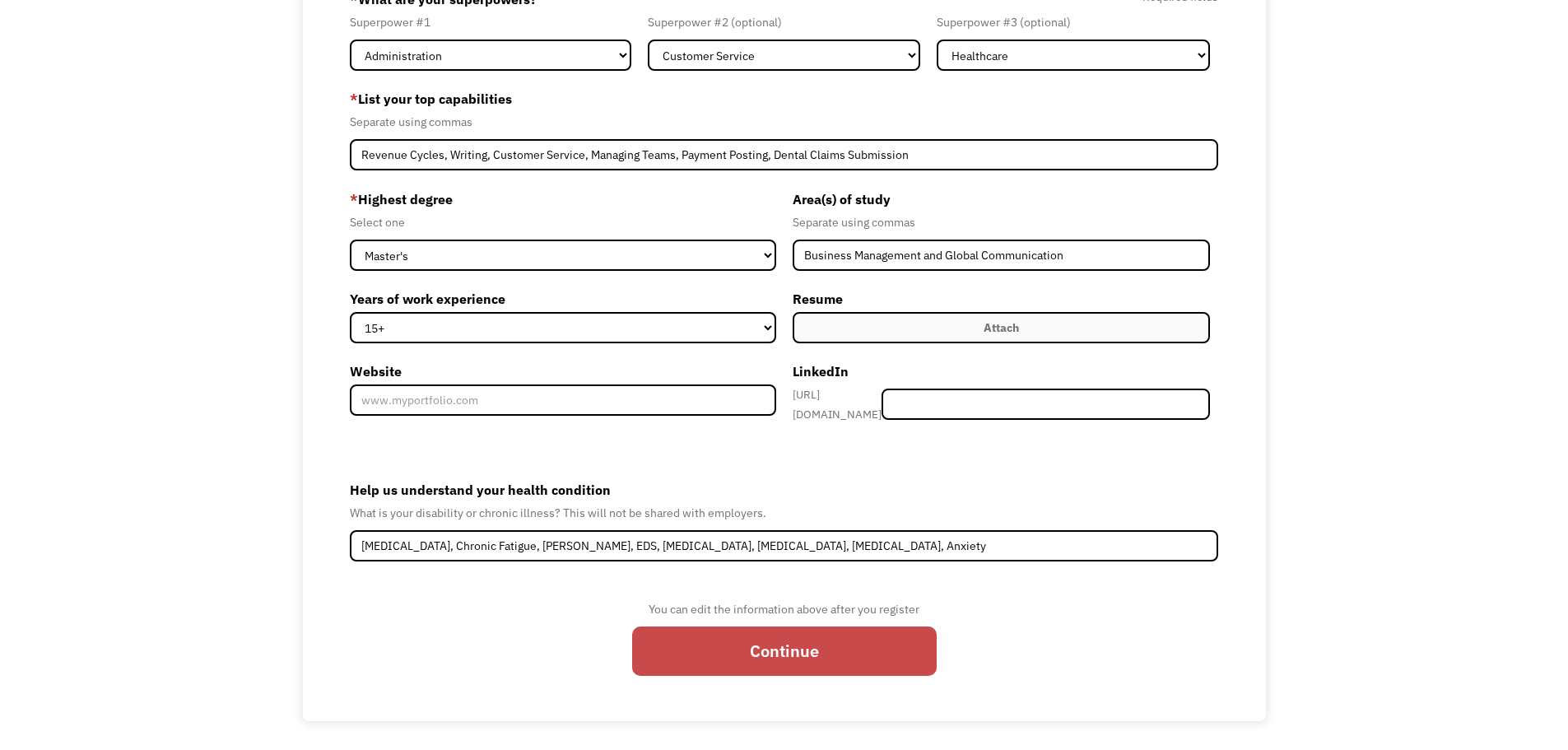
click at [741, 654] on input "Continue" at bounding box center [785, 651] width 305 height 49
type input "Please wait..."
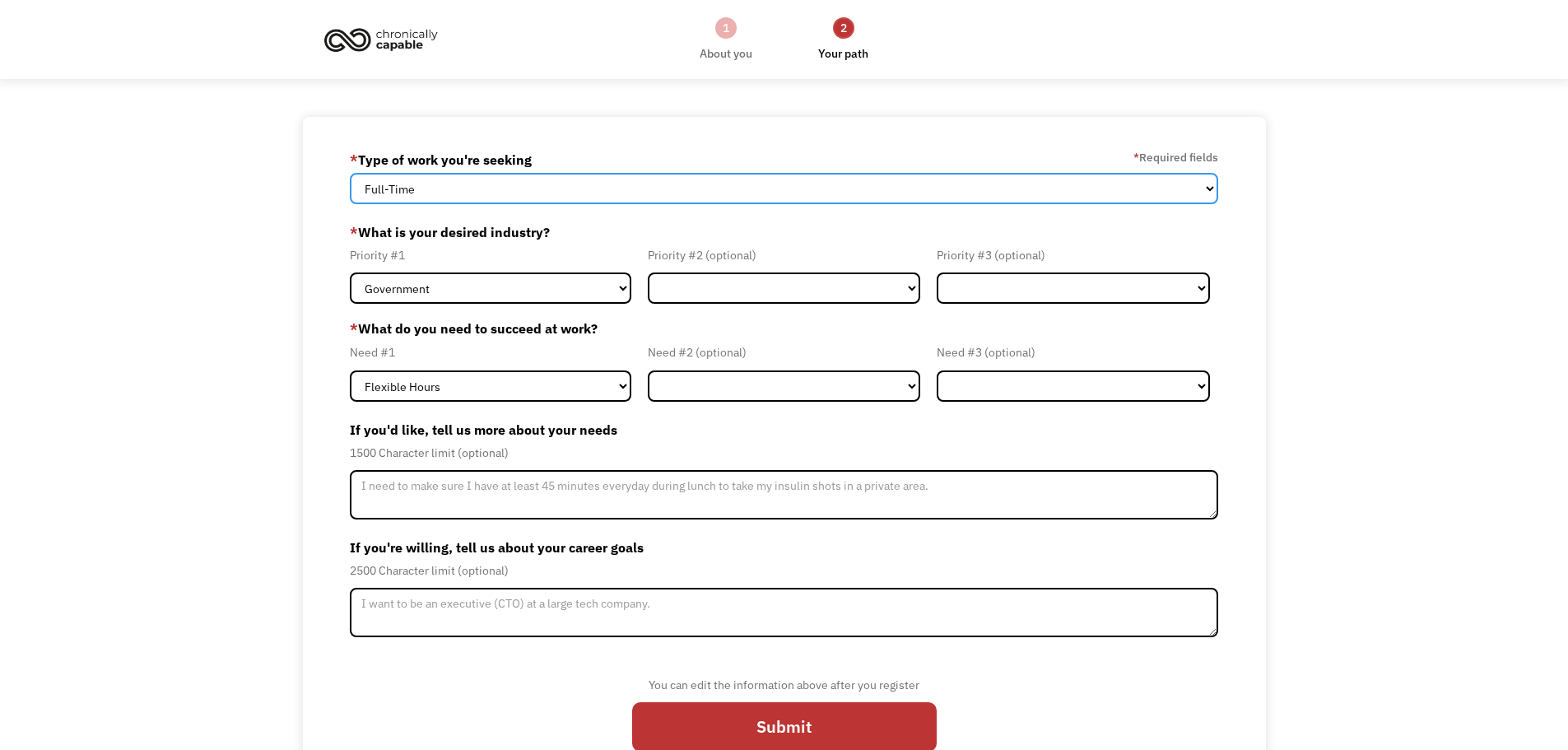
click at [474, 191] on select "Full-Time Part-Time Both Full-Time and Part-Time" at bounding box center [785, 189] width 870 height 31
select select "Both Full-Time and Part-Time"
click at [350, 173] on select "Full-Time Part-Time Both Full-Time and Part-Time" at bounding box center [785, 189] width 870 height 31
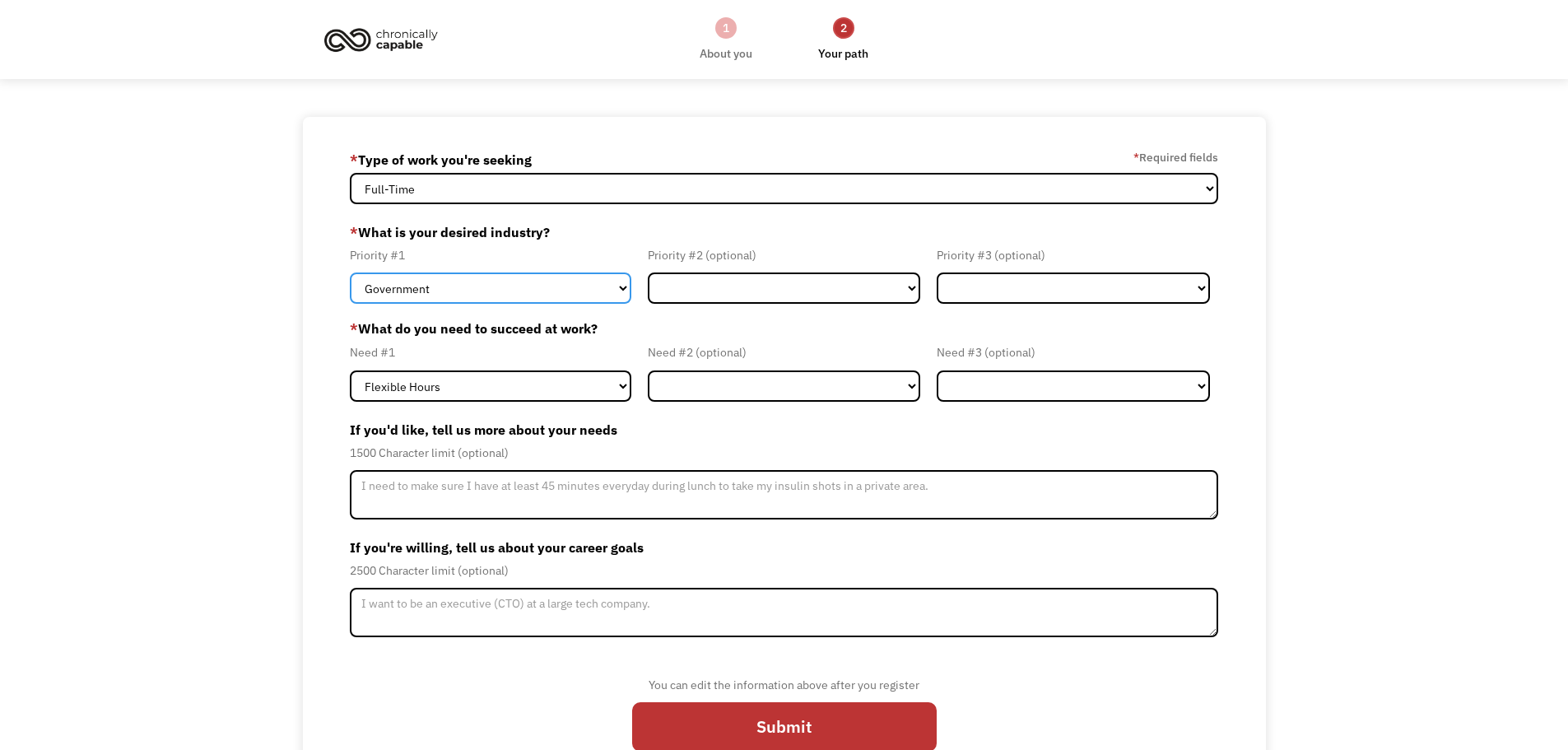
click at [485, 290] on select "Government Finance & Insurance Health & Social Care Tech & Engineering Creative…" at bounding box center [491, 288] width 282 height 31
select select "Administrative"
click at [350, 273] on select "Government Finance & Insurance Health & Social Care Tech & Engineering Creative…" at bounding box center [491, 288] width 282 height 31
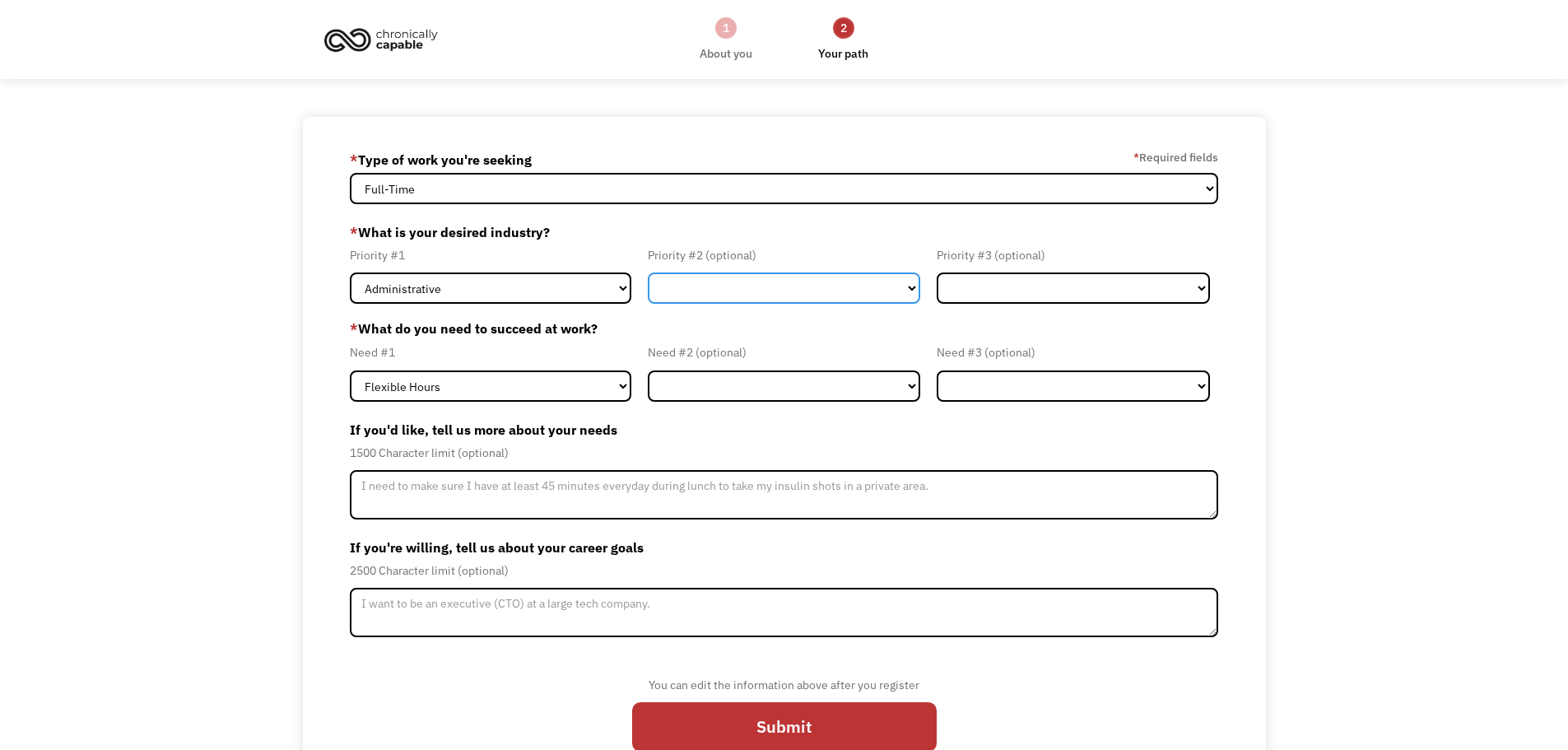
click at [709, 296] on select "Government Finance & Insurance Health & Social Care Tech & Engineering Creative…" at bounding box center [785, 288] width 273 height 31
select select "Education"
click at [648, 273] on select "Government Finance & Insurance Health & Social Care Tech & Engineering Creative…" at bounding box center [785, 288] width 273 height 31
click at [841, 281] on select "Government Finance & Insurance Health & Social Care Tech & Engineering Creative…" at bounding box center [785, 288] width 273 height 31
click at [1118, 239] on label "* What is your desired industry?" at bounding box center [785, 232] width 870 height 26
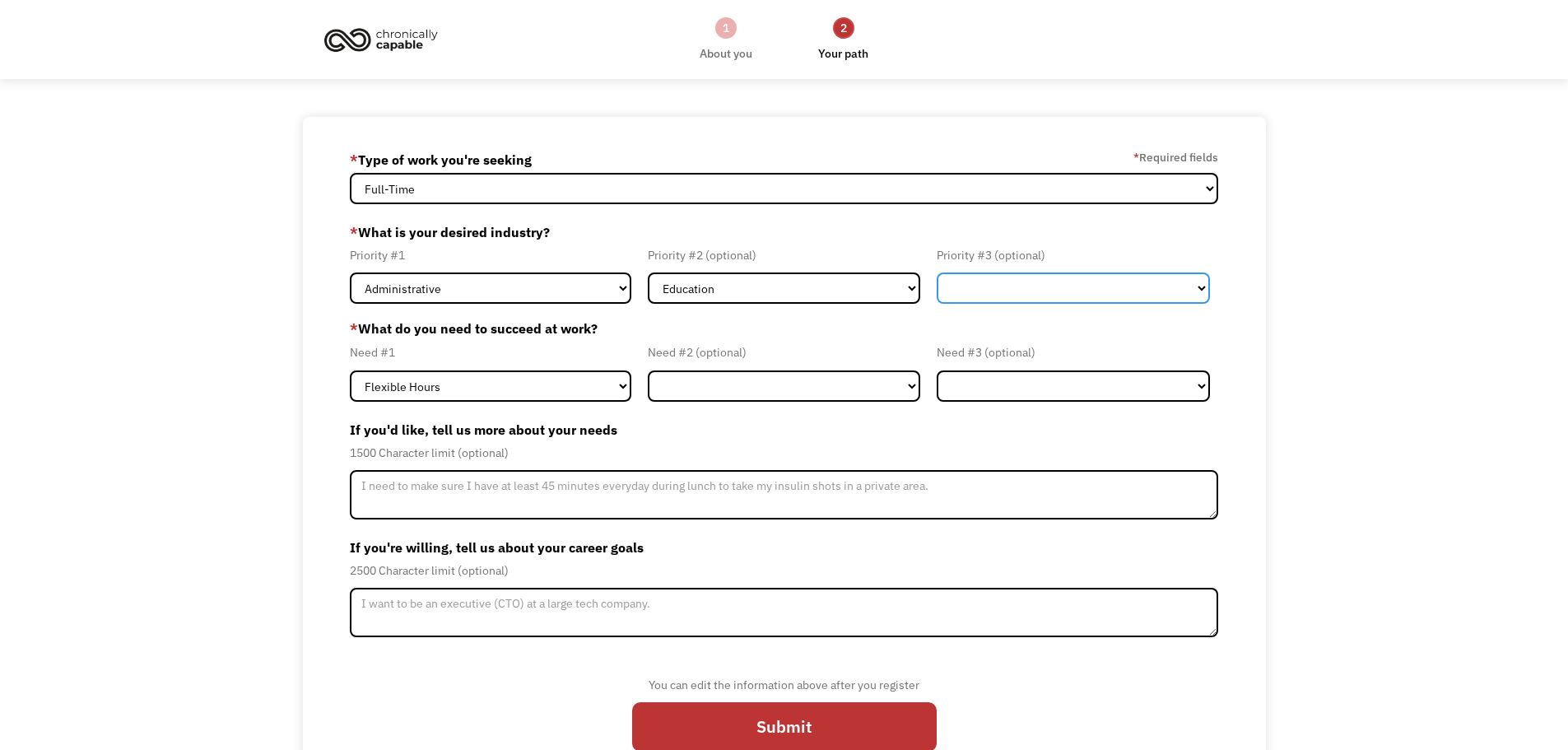
click at [1026, 286] on select "Government Finance & Insurance Health & Social Care Tech & Engineering Creative…" at bounding box center [1073, 288] width 273 height 31
select select "Creative & Design"
click at [936, 273] on select "Government Finance & Insurance Health & Social Care Tech & Engineering Creative…" at bounding box center [1073, 288] width 273 height 31
click at [1304, 356] on div "68eec8f6b2e937dbc1c3ac39 reitarolen92@gmail.com Reita Rolen * Type of work you'…" at bounding box center [784, 457] width 1568 height 680
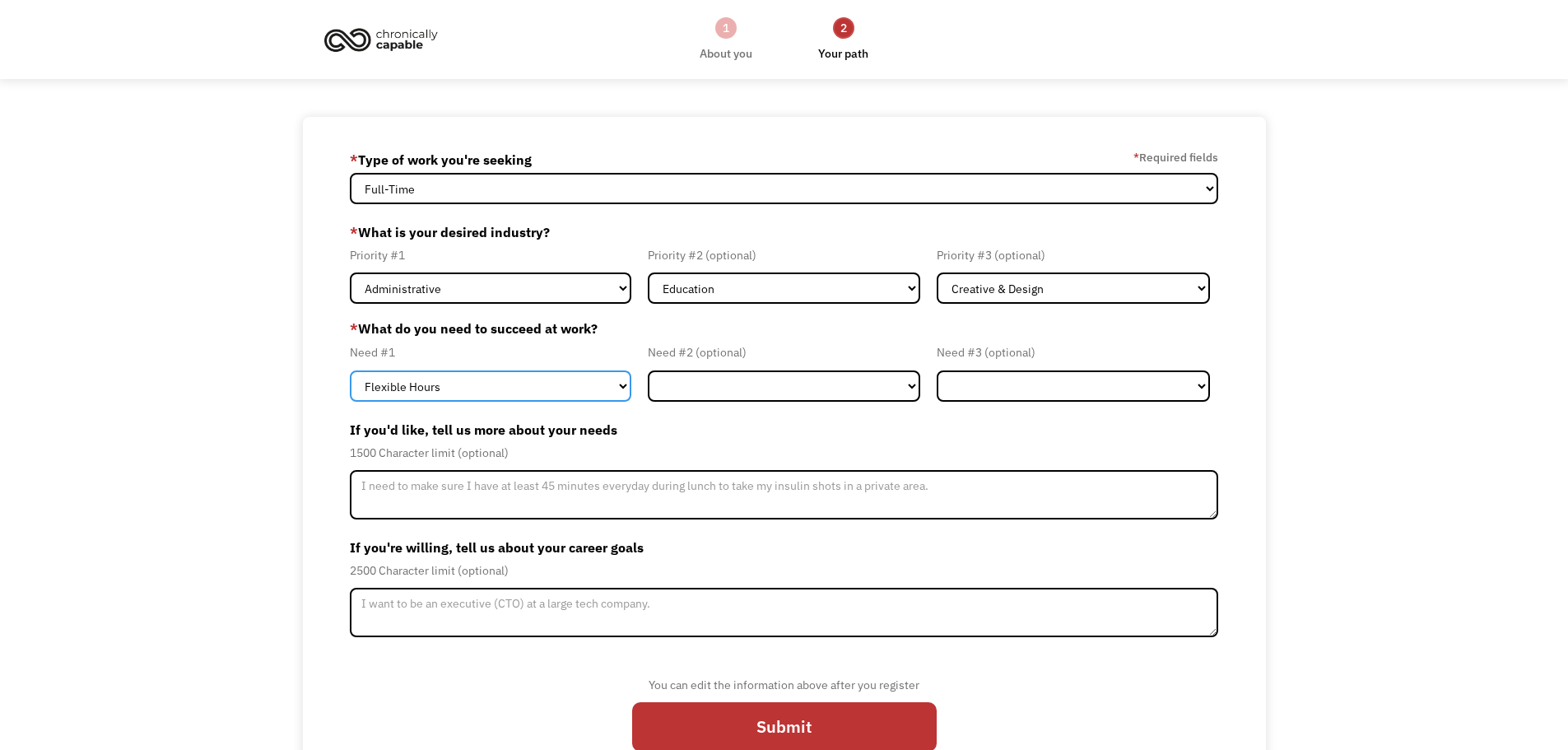
click at [512, 380] on select "Flexible Hours Remote Work Service Animal On-site Accommodations Visual Support…" at bounding box center [491, 386] width 282 height 31
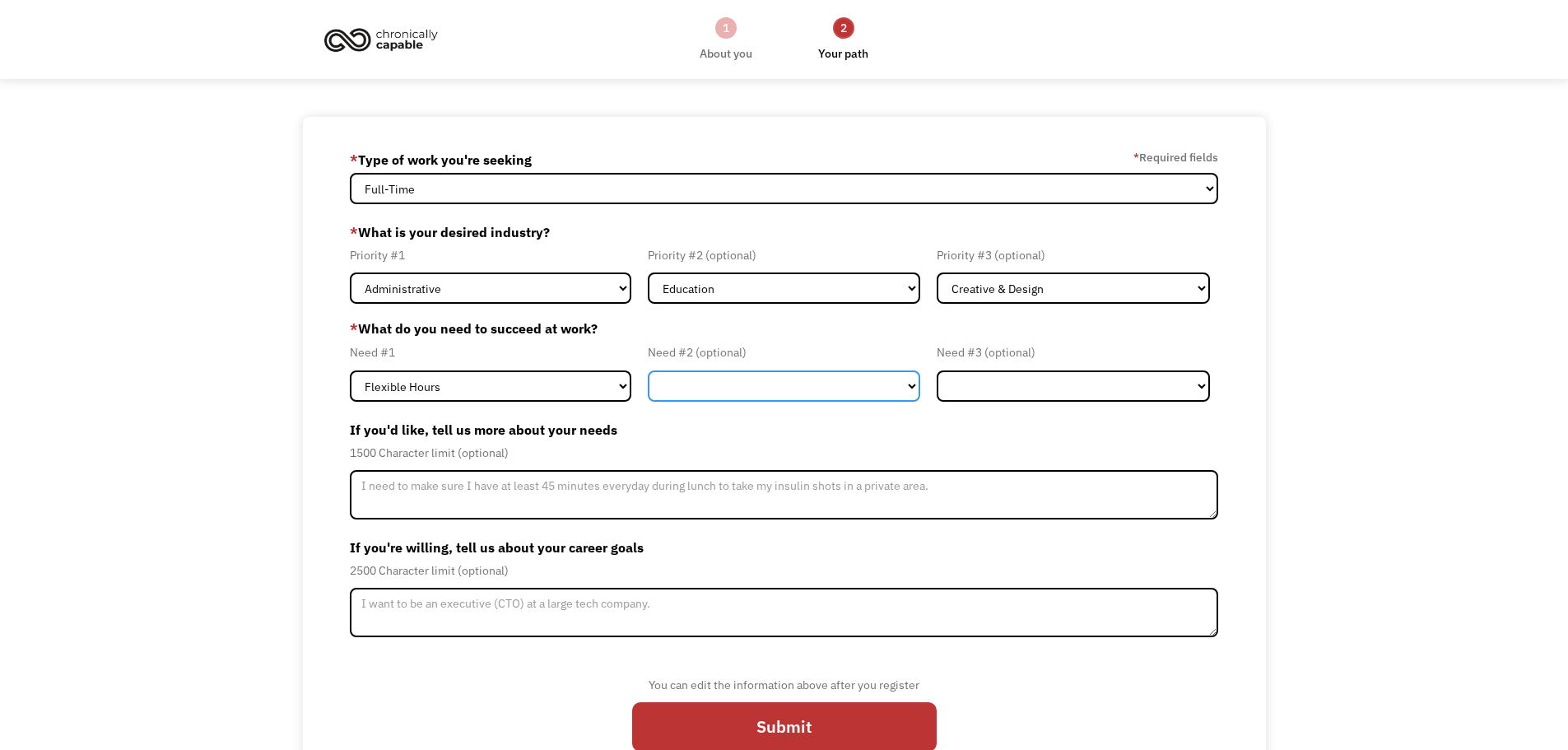
click at [781, 381] on select "Flexible Hours Remote Work Service Animal On-site Accommodations Visual Support…" at bounding box center [785, 386] width 273 height 31
select select "Remote Work"
click at [648, 370] on select "Flexible Hours Remote Work Service Animal On-site Accommodations Visual Support…" at bounding box center [785, 386] width 273 height 31
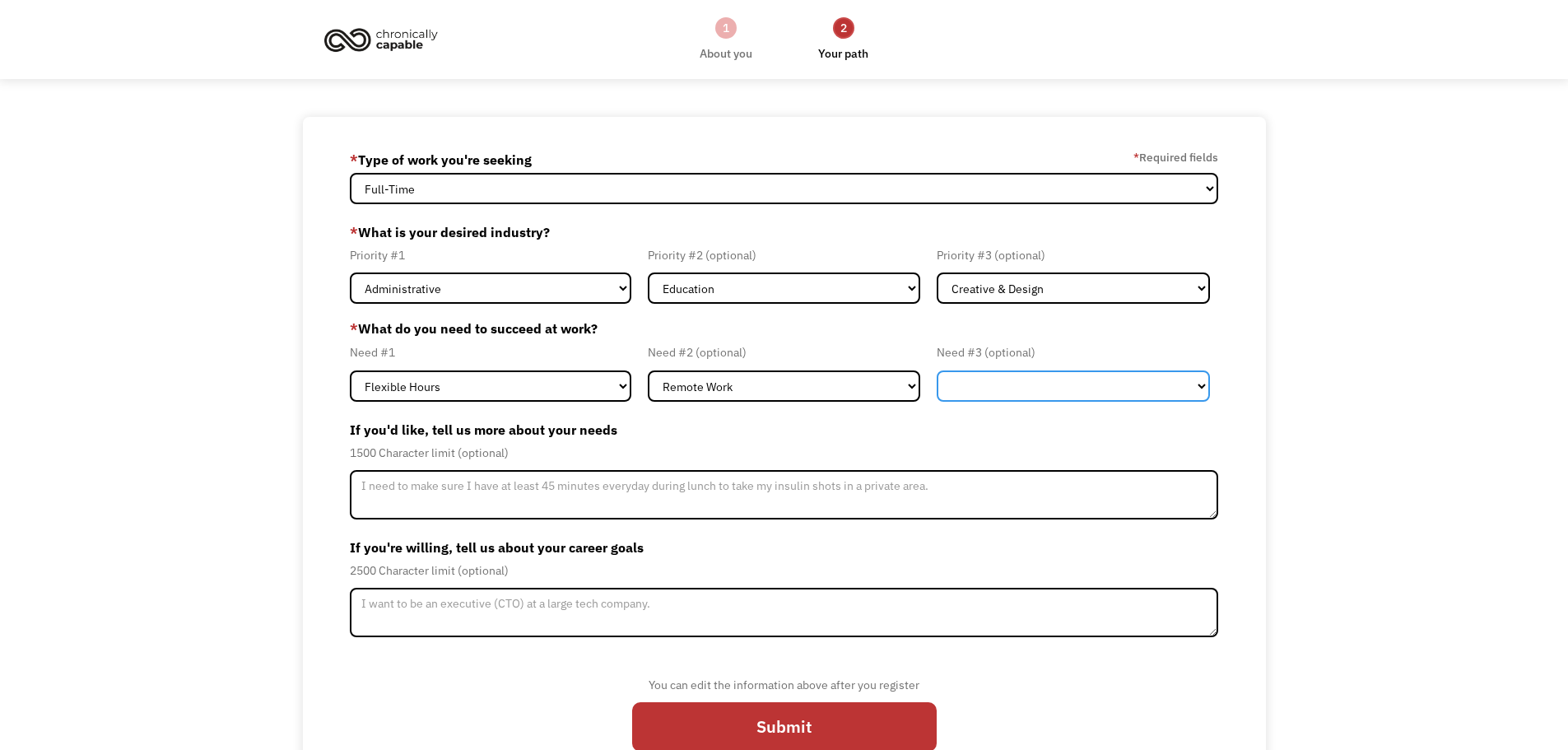
click at [1004, 380] on select "Flexible Hours Remote Work Service Animal On-site Accommodations Visual Support…" at bounding box center [1073, 386] width 273 height 31
click at [1342, 405] on div "68eec8f6b2e937dbc1c3ac39 reitarolen92@gmail.com Reita Rolen * Type of work you'…" at bounding box center [784, 457] width 1568 height 680
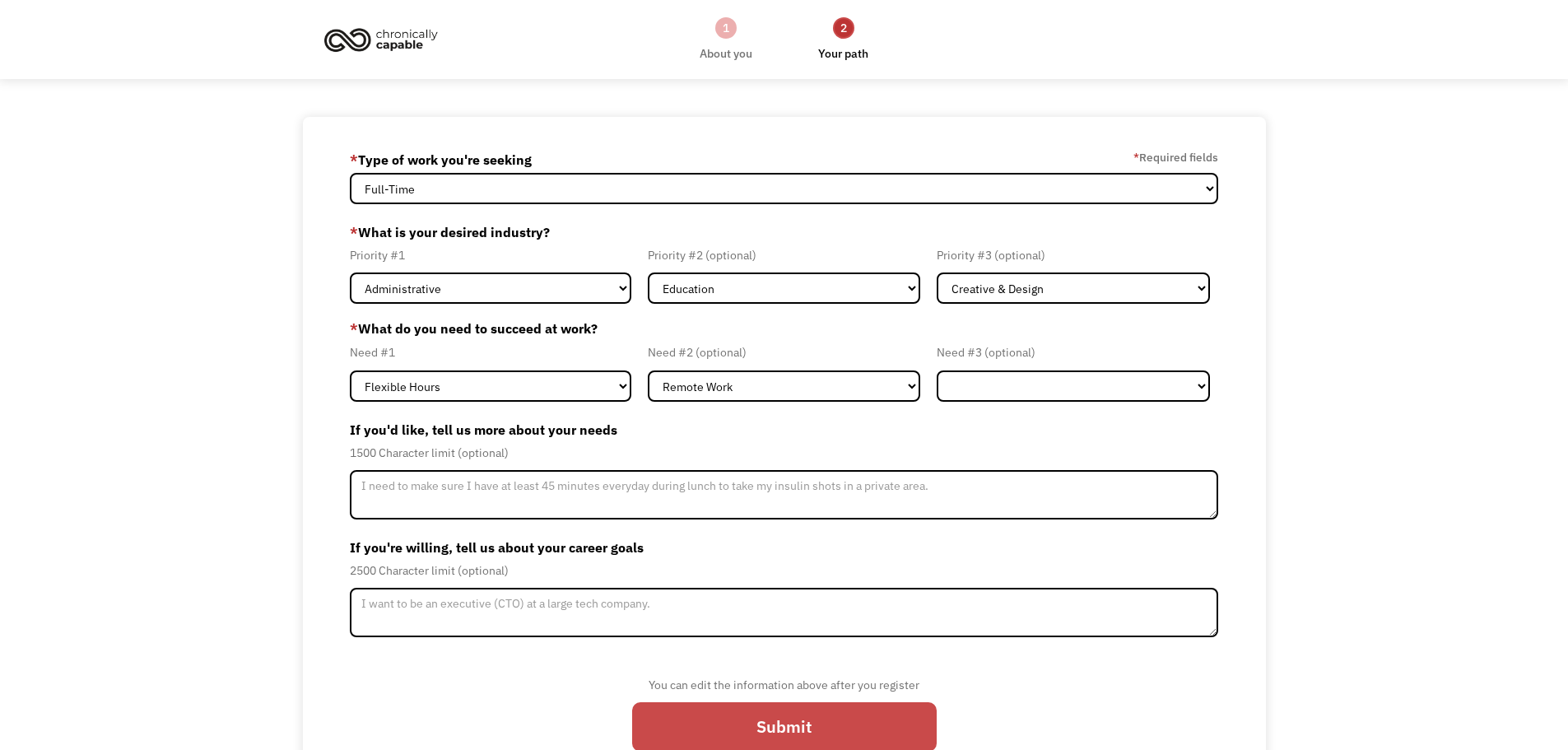
click at [763, 728] on input "Submit" at bounding box center [785, 727] width 305 height 49
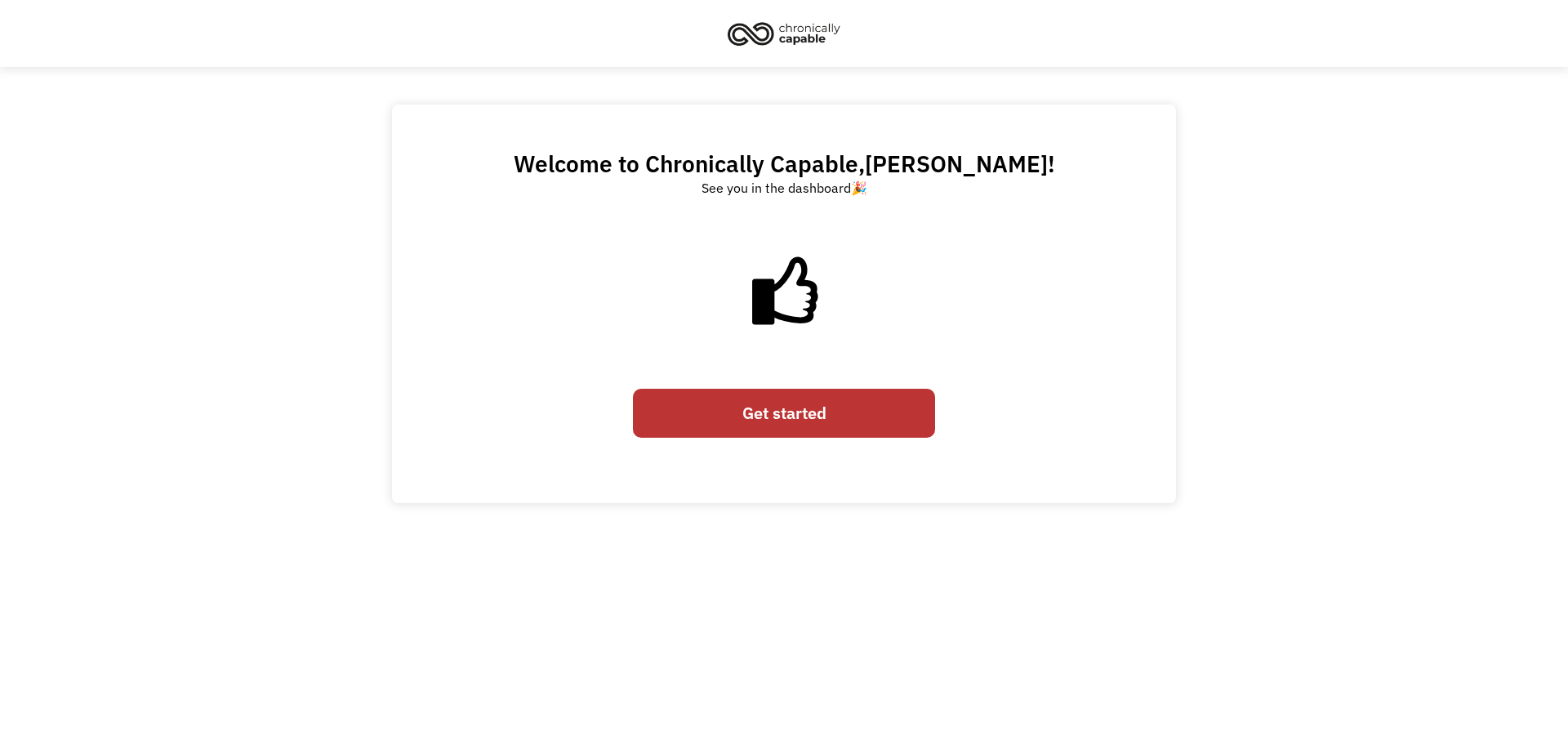
click at [780, 408] on link "Get started" at bounding box center [784, 413] width 302 height 49
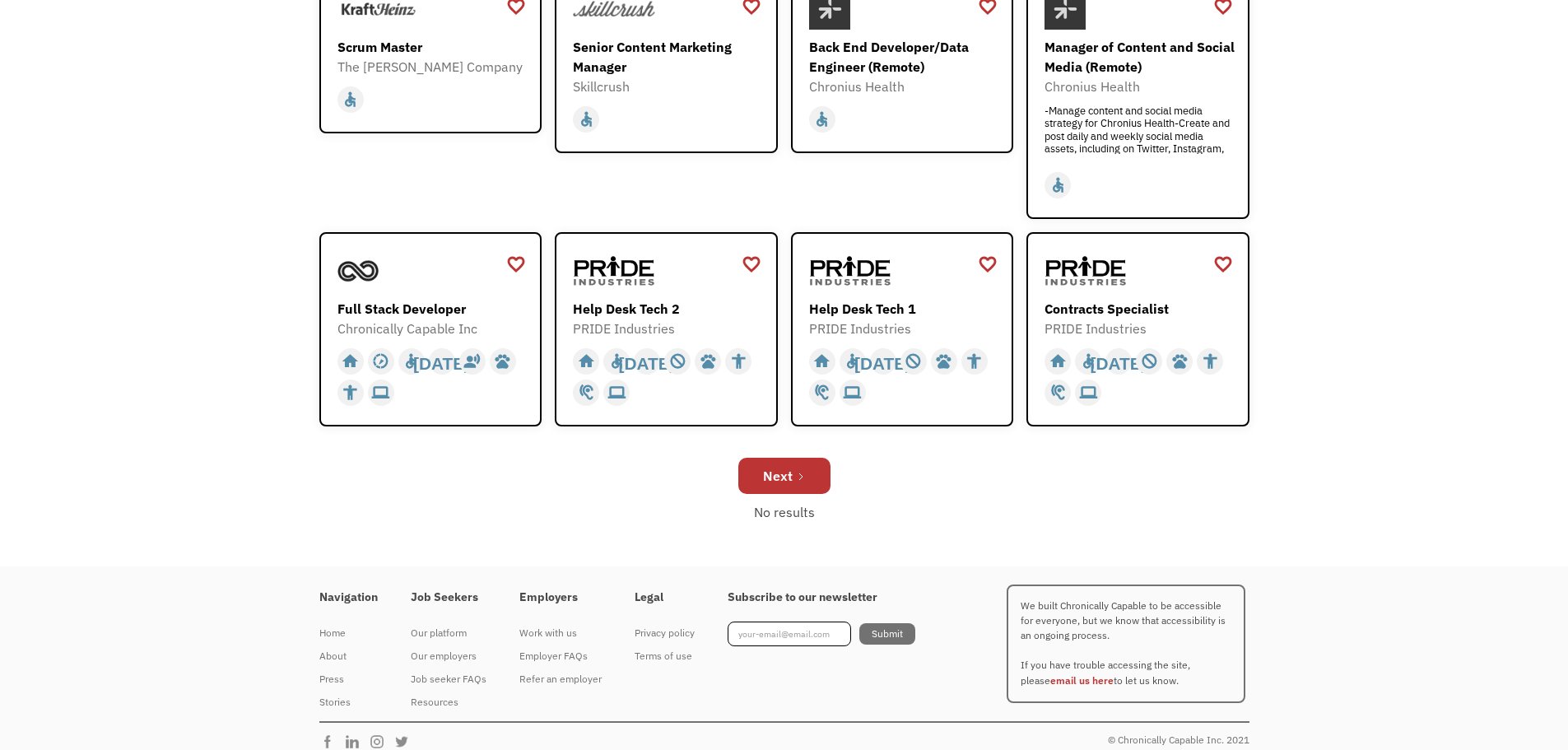
scroll to position [538, 0]
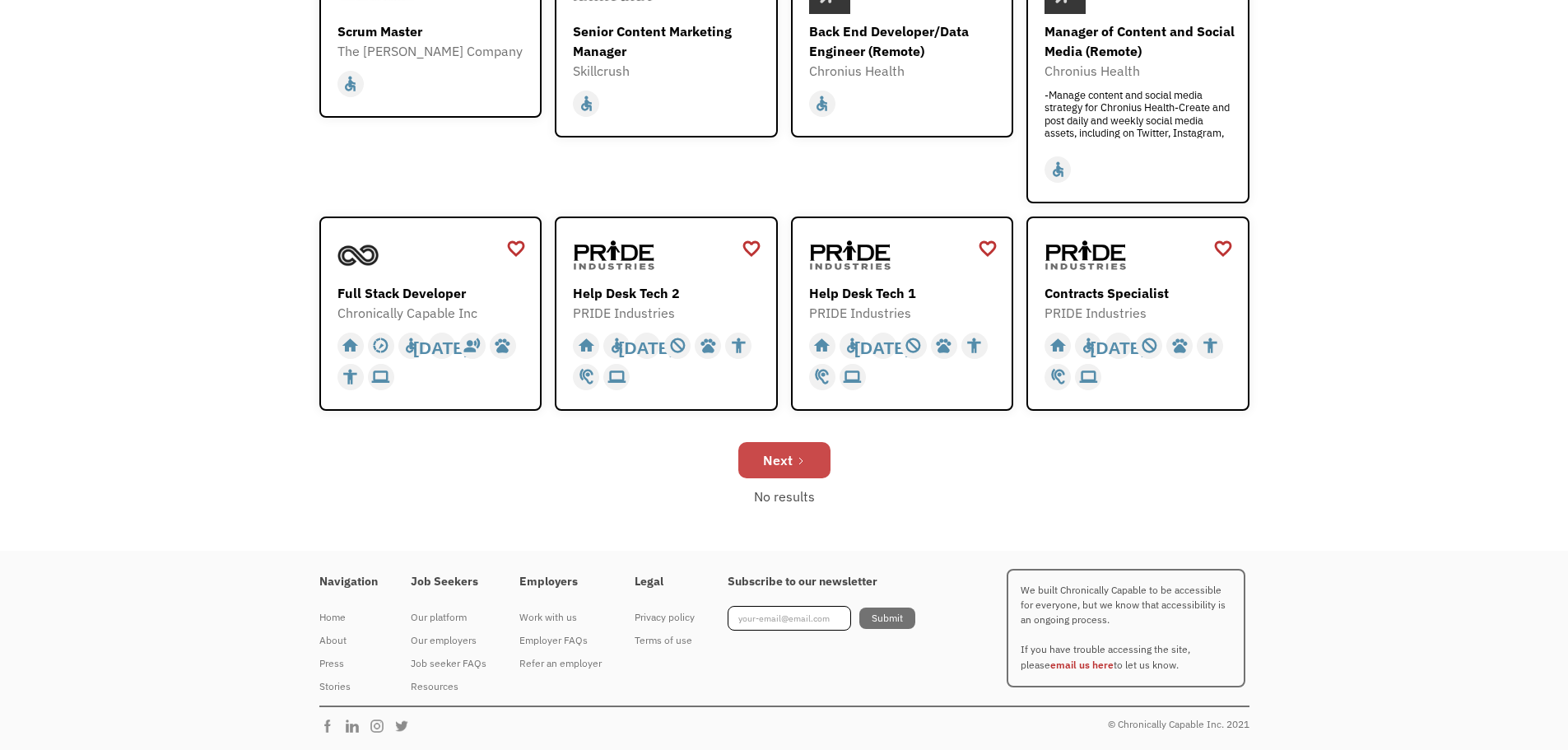
click at [802, 446] on link "Next" at bounding box center [785, 460] width 92 height 36
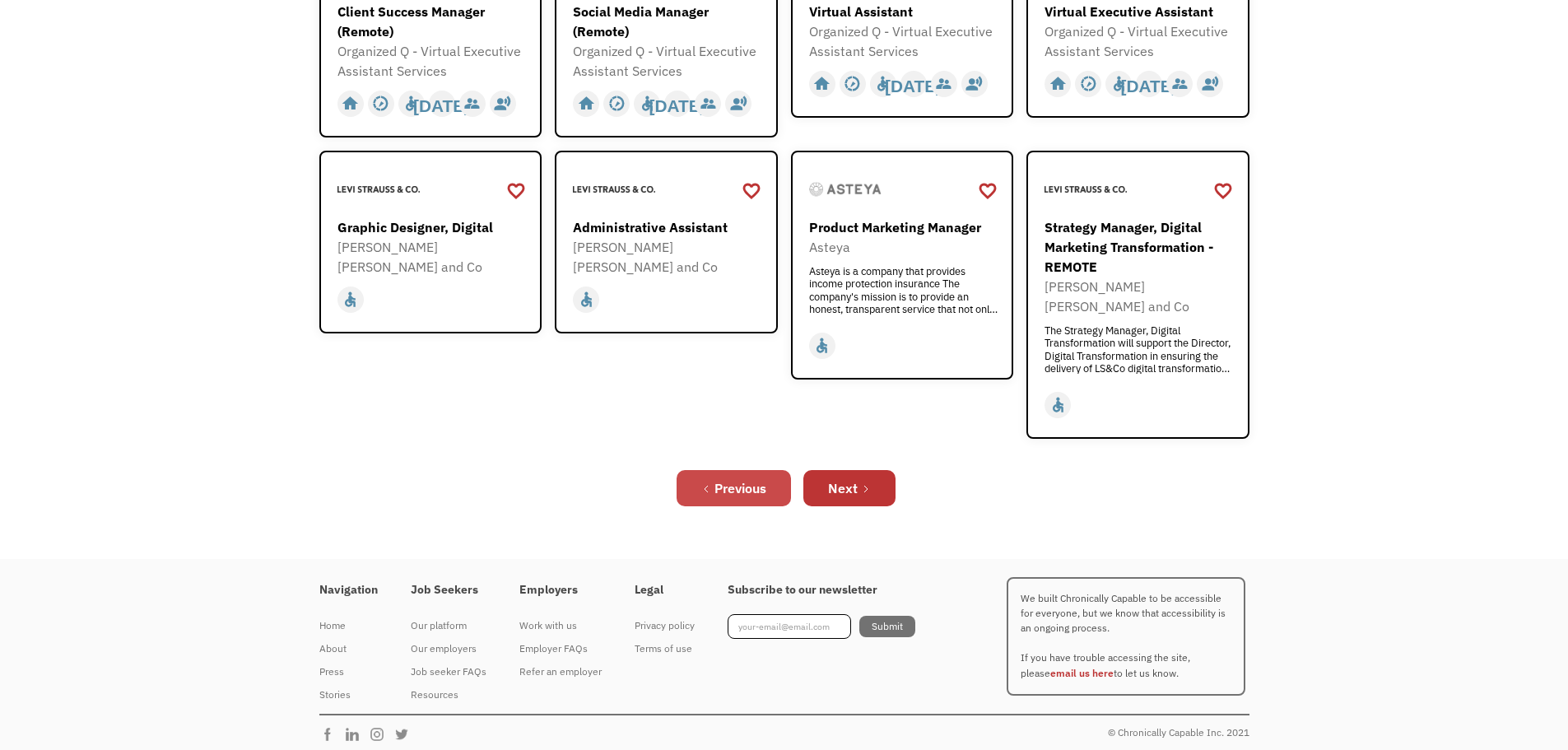
click at [737, 462] on div "Previous Next" at bounding box center [784, 488] width 930 height 53
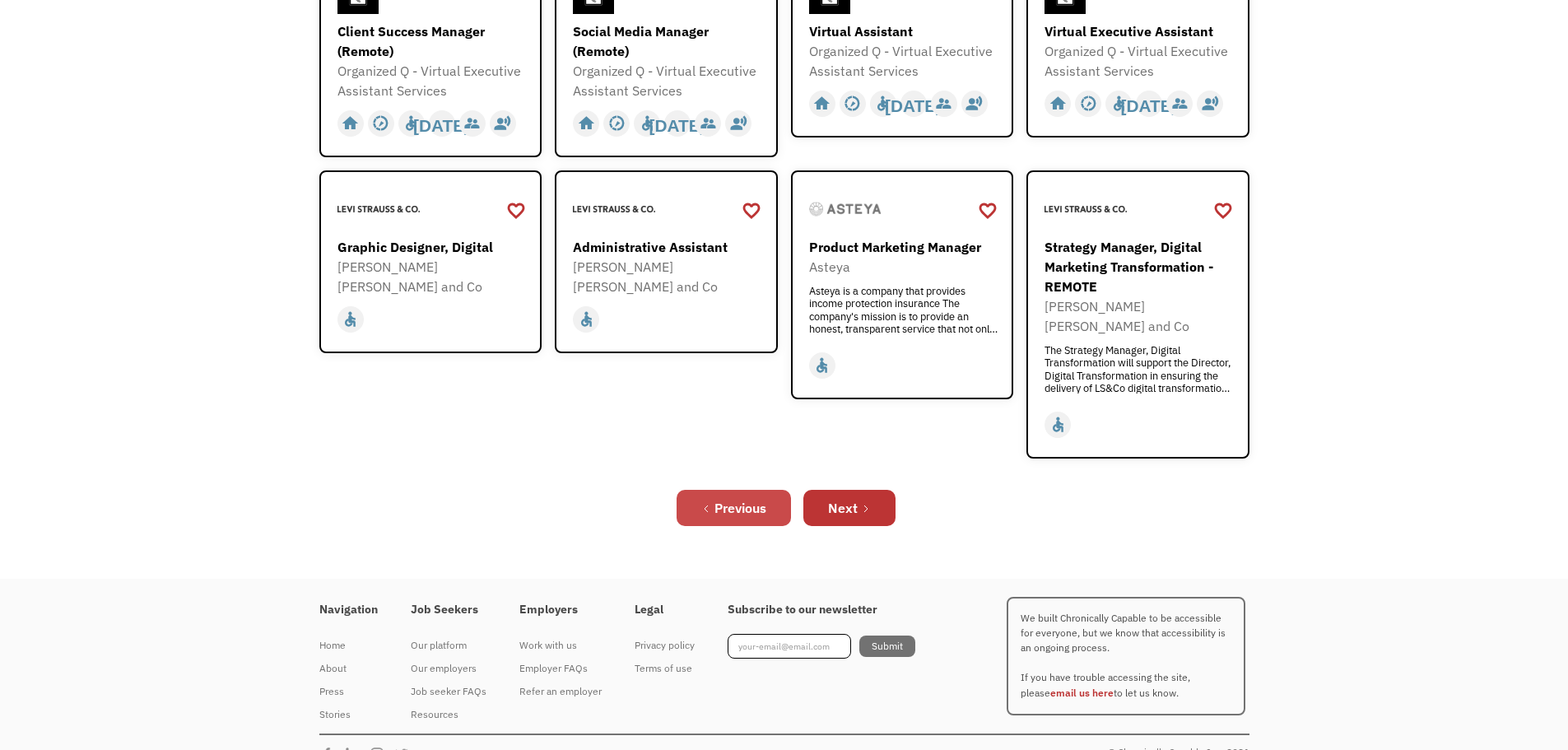
click at [753, 498] on div "Previous" at bounding box center [740, 508] width 52 height 20
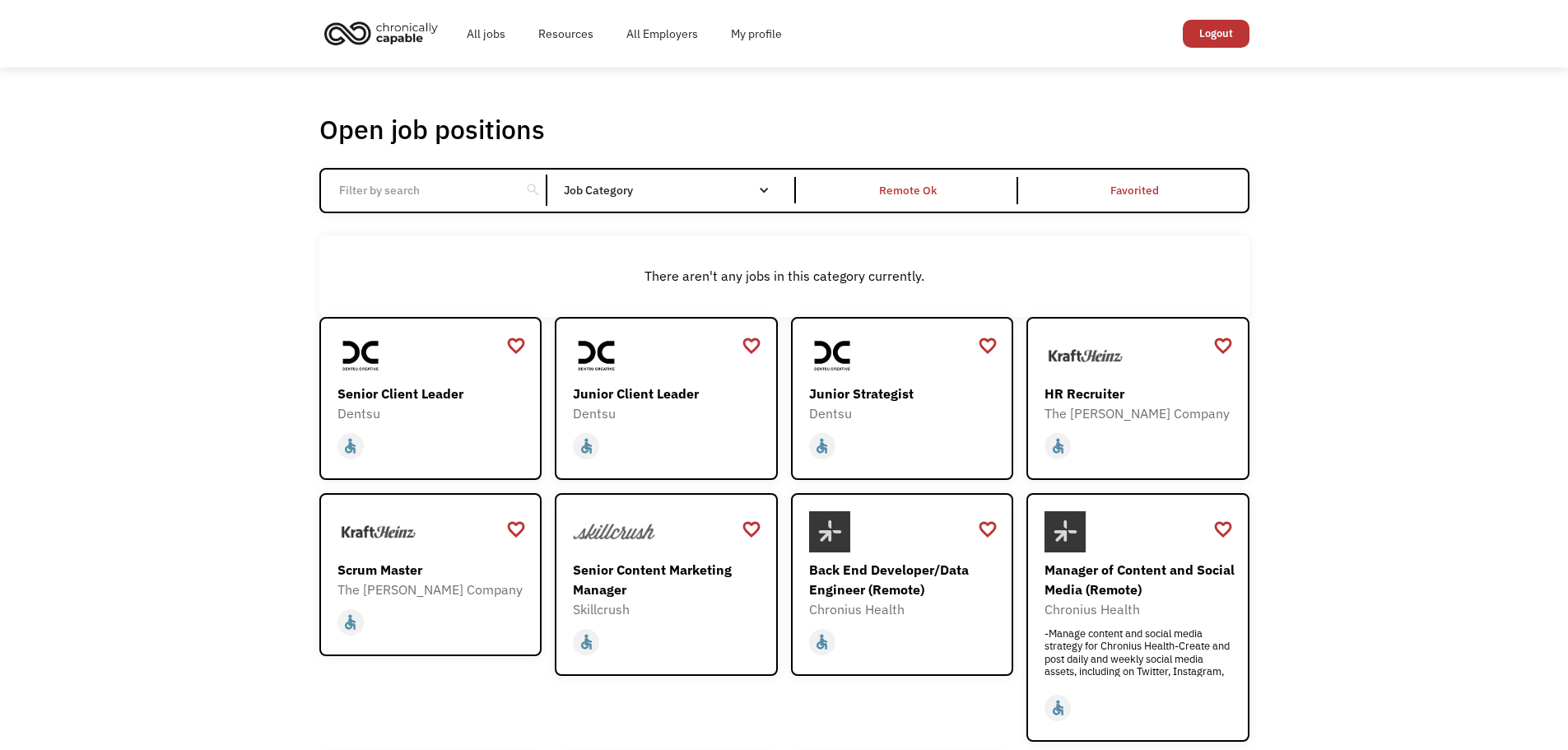
click at [435, 195] on input "Email Form" at bounding box center [421, 190] width 184 height 31
click at [1399, 242] on div "Open job positions You have X liked items Search search Filter by category Admi…" at bounding box center [784, 578] width 1568 height 1021
click at [1428, 239] on div "Open job positions You have X liked items Search search Filter by category Admi…" at bounding box center [784, 578] width 1568 height 1021
